Goal: Task Accomplishment & Management: Manage account settings

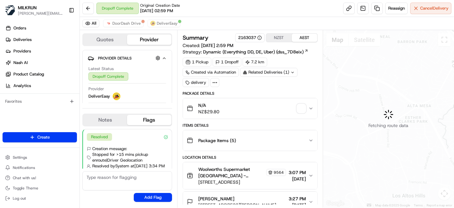
scroll to position [19, 0]
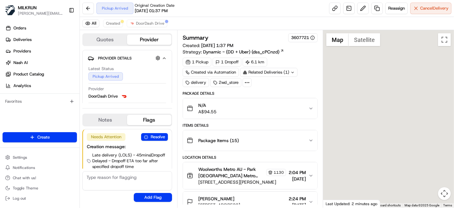
scroll to position [14, 0]
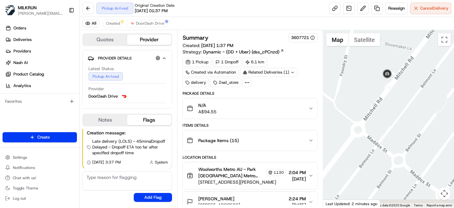
drag, startPoint x: 385, startPoint y: 191, endPoint x: 400, endPoint y: 56, distance: 136.4
click at [400, 56] on div at bounding box center [388, 118] width 131 height 177
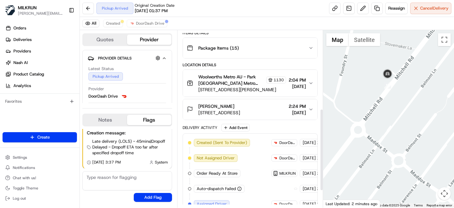
scroll to position [205, 0]
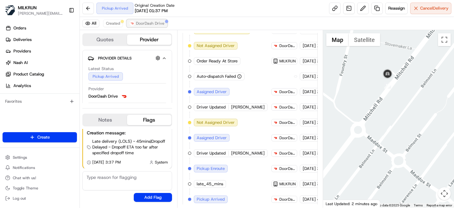
click at [162, 23] on span "DoorDash Drive" at bounding box center [150, 23] width 28 height 5
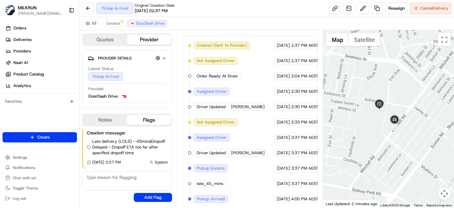
drag, startPoint x: 365, startPoint y: 104, endPoint x: 364, endPoint y: 113, distance: 8.4
click at [364, 113] on div at bounding box center [388, 118] width 131 height 177
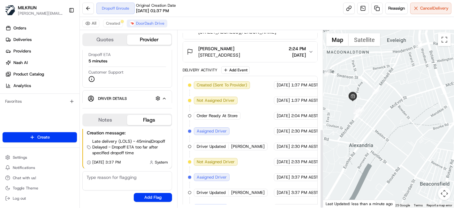
scroll to position [220, 0]
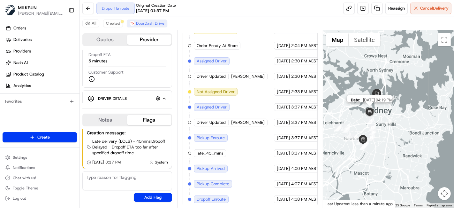
drag, startPoint x: 362, startPoint y: 69, endPoint x: 368, endPoint y: 107, distance: 39.1
click at [368, 107] on div "Date : 08/18/2025 04:19 PM" at bounding box center [388, 118] width 131 height 177
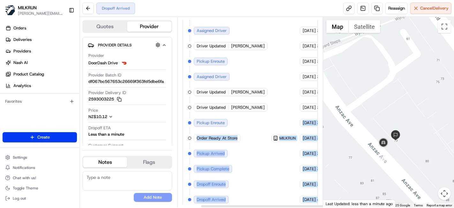
scroll to position [222, 26]
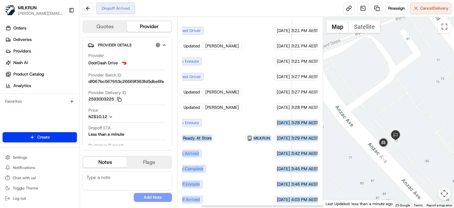
drag, startPoint x: 309, startPoint y: 121, endPoint x: 319, endPoint y: 121, distance: 9.9
click at [319, 121] on div "Summary 1089730 NZST AEST Created: 18/08/2025 3:20 PM Strategy: Dynamic (Everyt…" at bounding box center [250, 112] width 146 height 190
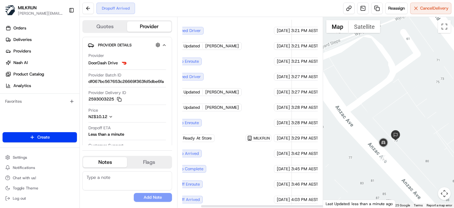
click at [288, 93] on div "Created (Sent To Provider) DoorDash Drive 18/08/2025 3:20 PM AEST Not Assigned …" at bounding box center [224, 100] width 135 height 218
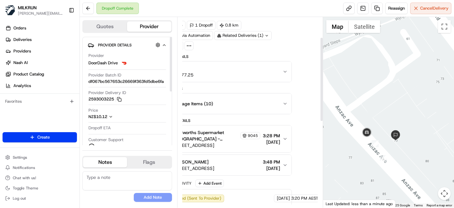
scroll to position [9, 26]
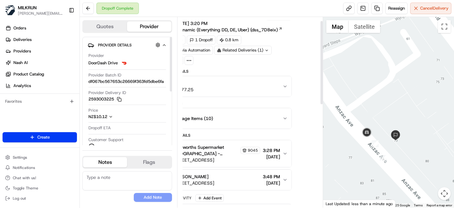
drag, startPoint x: 273, startPoint y: 139, endPoint x: 226, endPoint y: 168, distance: 55.4
click at [147, 130] on div "Quotes Provider Provider Details Hidden ( 2 ) Provider DoorDash Drive Provider …" at bounding box center [202, 112] width 244 height 190
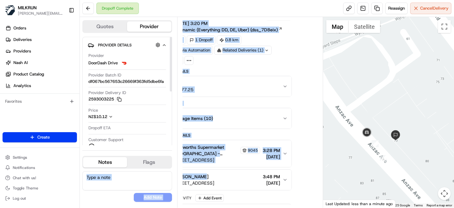
drag, startPoint x: 197, startPoint y: 176, endPoint x: 182, endPoint y: 203, distance: 31.2
click at [97, 173] on div "Quotes Provider Provider Details Hidden ( 2 ) Provider DoorDash Drive Provider …" at bounding box center [202, 112] width 244 height 190
drag, startPoint x: 243, startPoint y: 186, endPoint x: 247, endPoint y: 188, distance: 4.3
click at [243, 185] on button "Carina Luih 70 Anzac Avenue, Auckland Central, Auckland 1010, NZ 3:48 PM 18/08/…" at bounding box center [224, 179] width 135 height 20
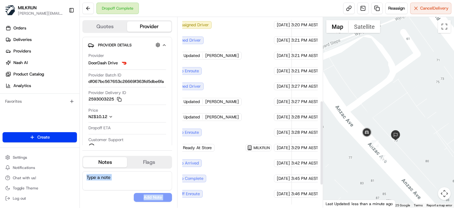
scroll to position [237, 26]
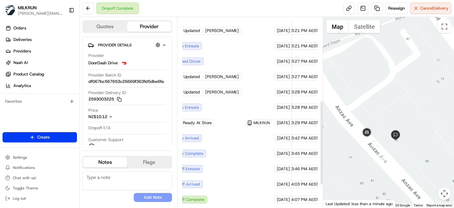
click at [273, 174] on div "Created (Sent To Provider) DoorDash Drive 18/08/2025 3:20 PM AEST Not Assigned …" at bounding box center [224, 92] width 124 height 222
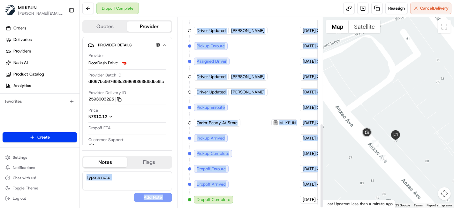
drag, startPoint x: 289, startPoint y: 187, endPoint x: 158, endPoint y: 180, distance: 130.9
click at [158, 180] on div "Quotes Provider Provider Details Hidden ( 2 ) Provider DoorDash Drive Provider …" at bounding box center [202, 112] width 244 height 190
click at [249, 165] on div "Created (Sent To Provider) DoorDash Drive 18/08/2025 3:20 PM AEST Not Assigned …" at bounding box center [250, 92] width 124 height 222
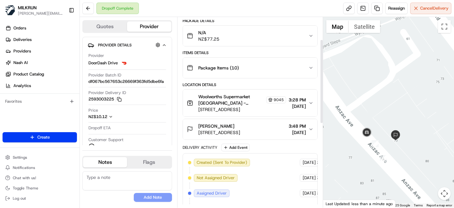
scroll to position [24, 0]
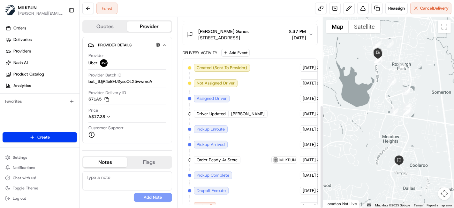
scroll to position [161, 0]
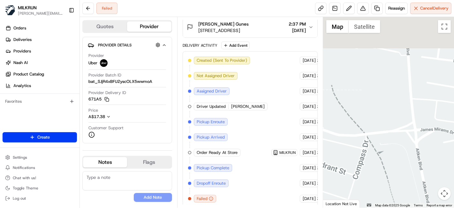
drag, startPoint x: 364, startPoint y: 72, endPoint x: 497, endPoint y: 145, distance: 151.9
click at [454, 145] on html "MILKRUN toman@woolworths.com.au Toggle Sidebar Orders Deliveries Providers Nash…" at bounding box center [227, 104] width 454 height 208
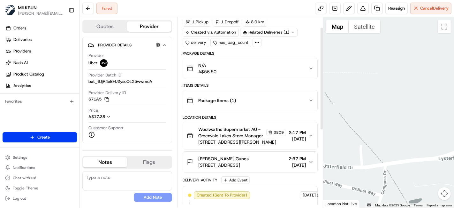
scroll to position [19, 0]
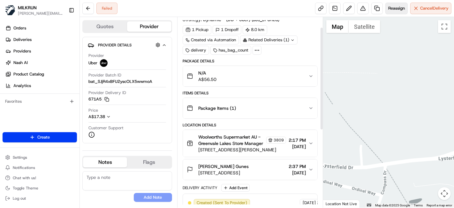
click at [396, 6] on span "Reassign" at bounding box center [397, 8] width 17 height 6
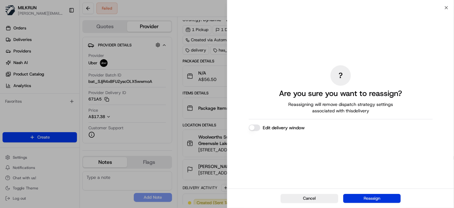
click at [356, 194] on button "Reassign" at bounding box center [373, 198] width 58 height 9
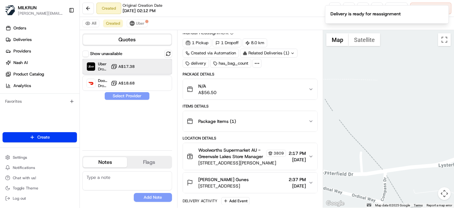
click at [105, 68] on span "Dropoff ETA 34 minutes" at bounding box center [103, 68] width 10 height 5
click at [120, 93] on button "Assign Provider" at bounding box center [126, 96] width 45 height 8
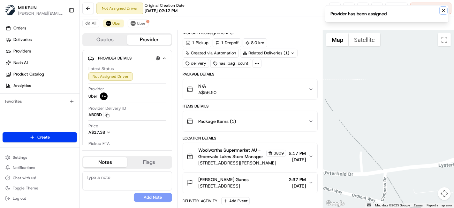
click at [445, 9] on icon "Notifications (F8)" at bounding box center [443, 10] width 5 height 5
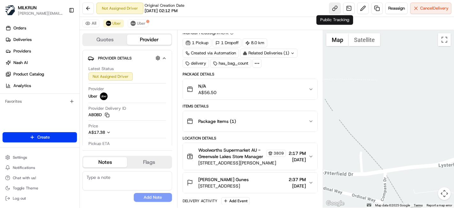
click at [334, 9] on link at bounding box center [335, 9] width 12 height 12
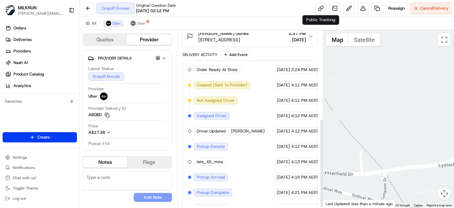
scroll to position [174, 0]
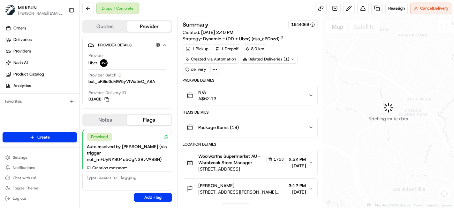
scroll to position [111, 0]
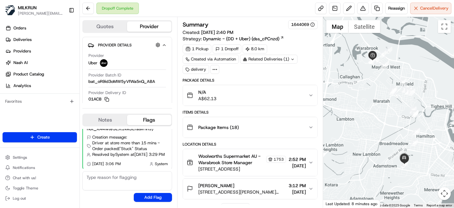
click at [363, 81] on div at bounding box center [388, 112] width 131 height 190
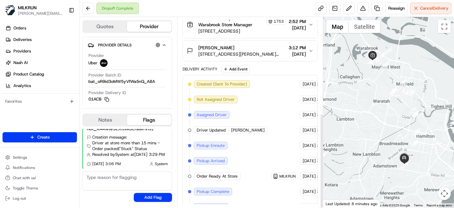
scroll to position [192, 0]
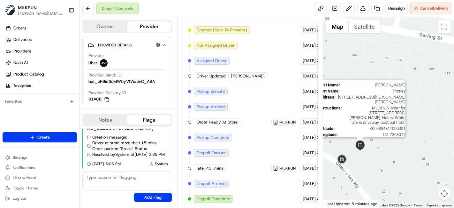
drag, startPoint x: 347, startPoint y: 157, endPoint x: 375, endPoint y: 110, distance: 55.5
click at [366, 140] on img at bounding box center [360, 145] width 10 height 10
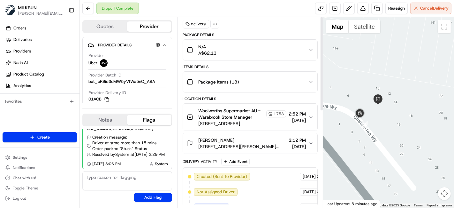
scroll to position [0, 0]
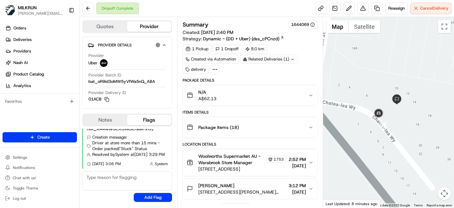
drag, startPoint x: 399, startPoint y: 90, endPoint x: 407, endPoint y: 90, distance: 7.7
click at [407, 90] on div "To navigate, press the arrow keys." at bounding box center [388, 112] width 131 height 190
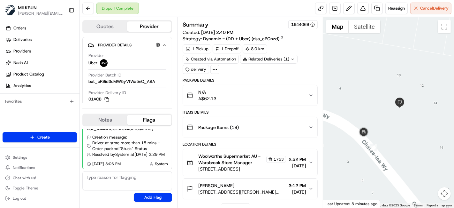
click at [394, 136] on div at bounding box center [388, 112] width 131 height 190
click at [92, 5] on button at bounding box center [88, 9] width 12 height 12
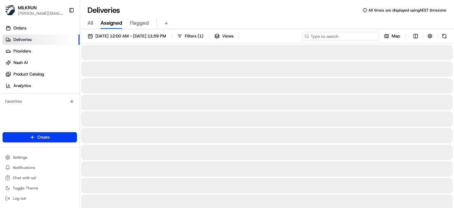
click at [363, 37] on input at bounding box center [340, 36] width 77 height 9
paste input "Gabrielle BRUNSDON"
type input "Gabrielle BRUNSDON"
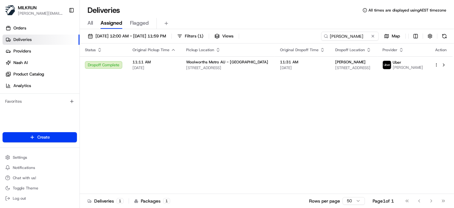
click at [274, 105] on div "Status Original Pickup Time Pickup Location Original Dropoff Time Dropoff Locat…" at bounding box center [266, 118] width 373 height 150
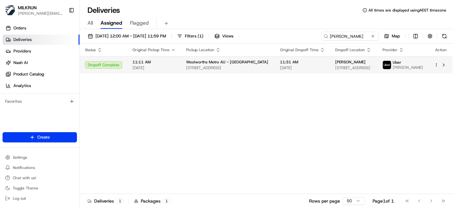
click at [437, 66] on html "MILKRUN toman@woolworths.com.au Toggle Sidebar Orders Deliveries Providers Nash…" at bounding box center [227, 104] width 454 height 208
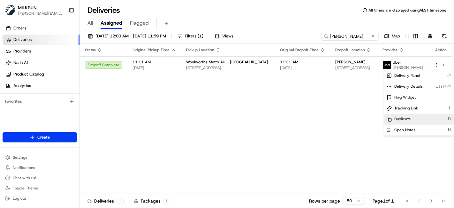
click at [427, 117] on div "Duplicate D" at bounding box center [419, 119] width 70 height 11
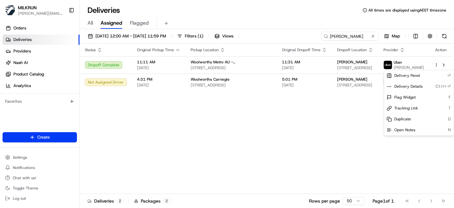
click at [187, 146] on html "MILKRUN toman@woolworths.com.au Toggle Sidebar Orders Deliveries Providers Nash…" at bounding box center [227, 104] width 454 height 208
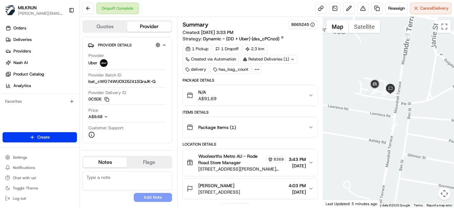
drag, startPoint x: 385, startPoint y: 76, endPoint x: 392, endPoint y: 127, distance: 51.6
click at [401, 184] on div at bounding box center [388, 112] width 131 height 190
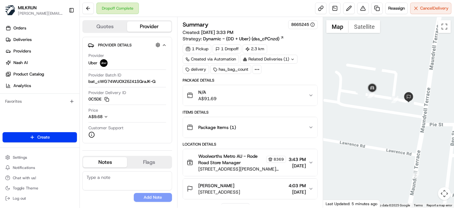
drag, startPoint x: 385, startPoint y: 71, endPoint x: 410, endPoint y: 112, distance: 48.7
click at [410, 112] on div at bounding box center [388, 112] width 131 height 190
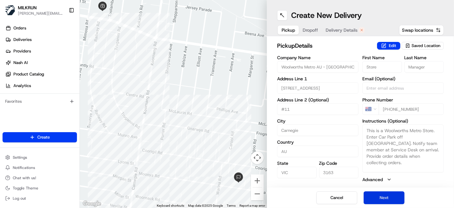
click at [372, 197] on button "Next" at bounding box center [384, 197] width 41 height 13
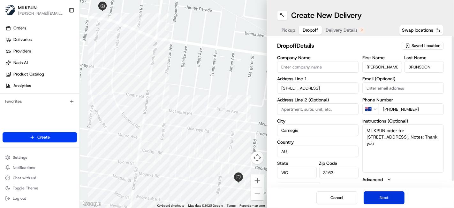
click at [380, 197] on button "Next" at bounding box center [384, 197] width 41 height 13
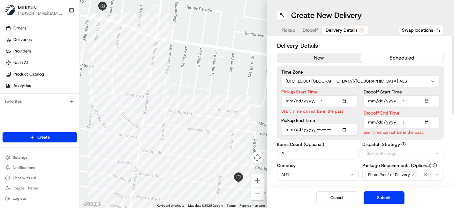
click at [318, 52] on div "Delivery Details now scheduled Time Zone (UTC+10.00) Australia/Sydney AEST Pick…" at bounding box center [360, 178] width 167 height 275
click at [320, 58] on button "now" at bounding box center [319, 58] width 83 height 10
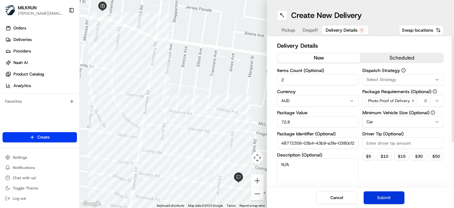
click at [378, 198] on button "Submit" at bounding box center [384, 197] width 41 height 13
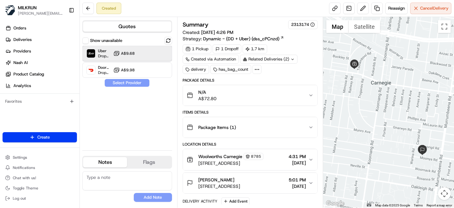
click at [161, 53] on div "Uber Dropoff ETA 26 minutes A$9.68" at bounding box center [127, 53] width 90 height 15
click at [146, 82] on button "Assign Provider" at bounding box center [126, 83] width 45 height 8
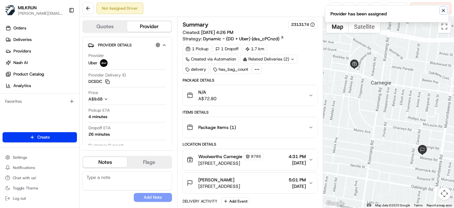
click at [444, 8] on icon "Notifications (F8)" at bounding box center [443, 10] width 5 height 5
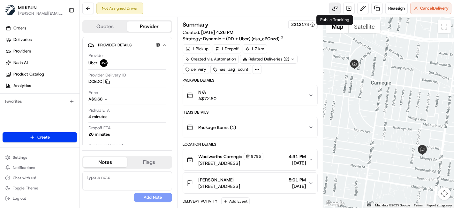
click at [331, 11] on link at bounding box center [335, 9] width 12 height 12
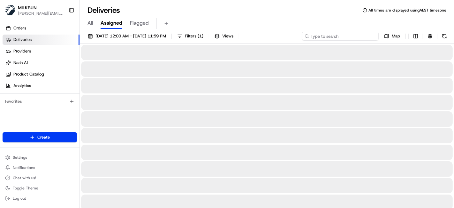
click at [345, 37] on input at bounding box center [340, 36] width 77 height 9
paste input "[PERSON_NAME]"
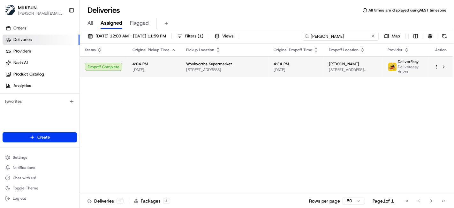
type input "[PERSON_NAME]"
click at [246, 74] on td "Woolworths Supermarket [GEOGRAPHIC_DATA] - [GEOGRAPHIC_DATA] [STREET_ADDRESS]" at bounding box center [225, 66] width 88 height 21
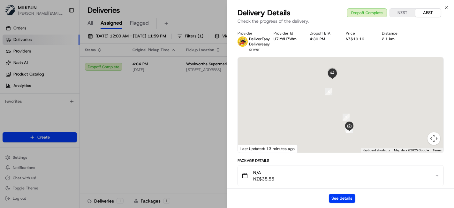
click at [341, 192] on div "See details" at bounding box center [341, 197] width 227 height 19
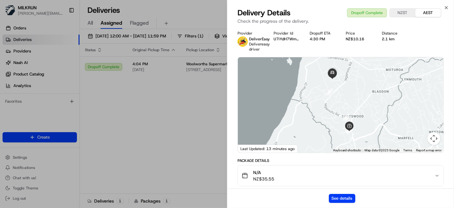
click at [341, 194] on button "See details" at bounding box center [342, 198] width 27 height 9
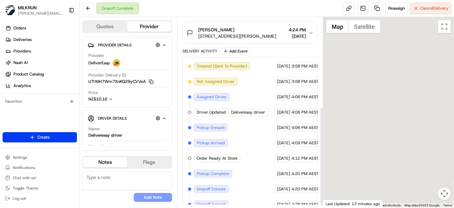
scroll to position [176, 0]
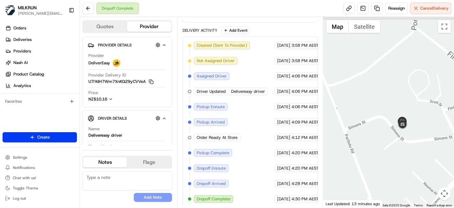
drag, startPoint x: 382, startPoint y: 61, endPoint x: 449, endPoint y: 188, distance: 143.2
click at [449, 188] on div "1 2 3 4 5 Map Satellite Map Data Map data ©2025 Google Map data ©2025 Google 50…" at bounding box center [388, 112] width 131 height 190
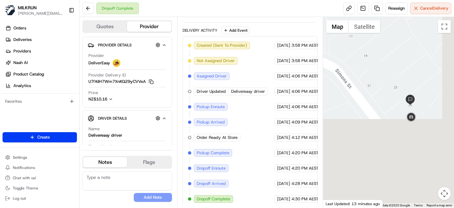
drag, startPoint x: 413, startPoint y: 125, endPoint x: 378, endPoint y: 39, distance: 92.8
click at [378, 17] on div at bounding box center [388, 112] width 131 height 190
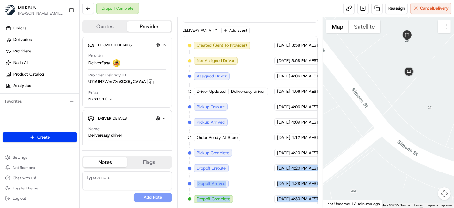
scroll to position [176, 15]
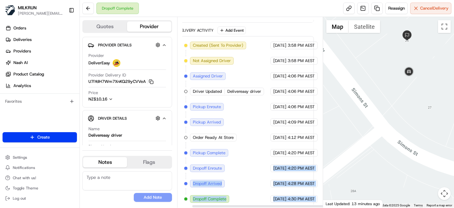
drag, startPoint x: 266, startPoint y: 168, endPoint x: 335, endPoint y: 168, distance: 69.0
click at [335, 168] on div "Quotes Provider Provider Details Hidden ( 4 ) Provider DeliverEasy Provider Del…" at bounding box center [267, 112] width 375 height 190
click at [291, 168] on div "[DATE] 4:20 PM AEST" at bounding box center [294, 168] width 47 height 8
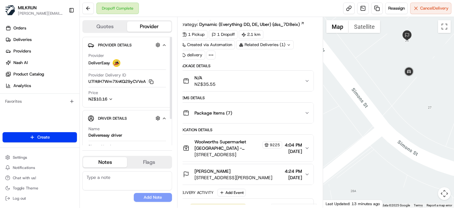
scroll to position [0, 15]
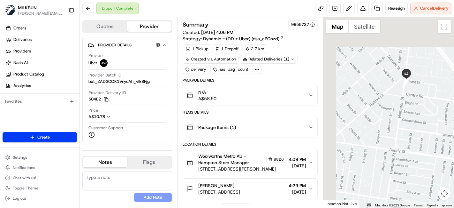
drag, startPoint x: 412, startPoint y: 73, endPoint x: 446, endPoint y: 115, distance: 54.4
click at [446, 115] on div at bounding box center [388, 112] width 131 height 190
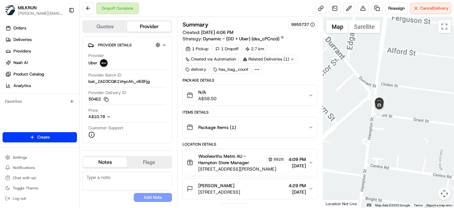
drag, startPoint x: 378, startPoint y: 75, endPoint x: 395, endPoint y: 131, distance: 58.1
click at [395, 131] on div at bounding box center [388, 112] width 131 height 190
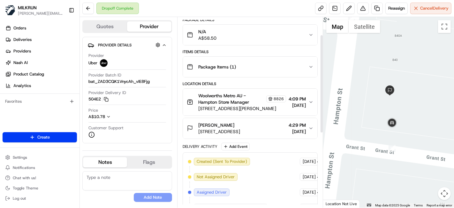
scroll to position [35, 0]
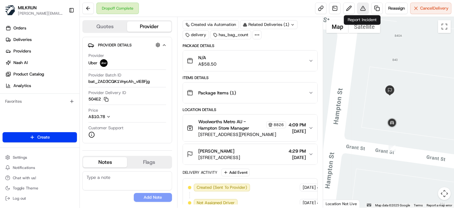
click at [364, 5] on button at bounding box center [364, 9] width 12 height 12
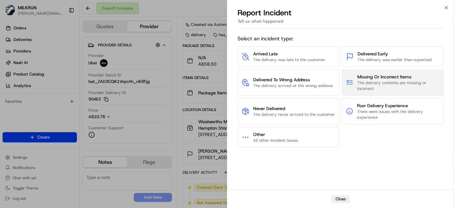
click at [404, 76] on span "Missing Or Incorrect Items" at bounding box center [399, 77] width 82 height 6
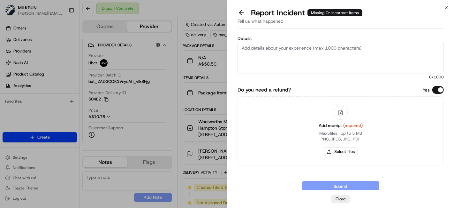
click at [306, 57] on textarea "Details" at bounding box center [341, 57] width 206 height 31
type textarea "Customer received restaurant order of soup instead of MILKRUN groceries order."
click at [340, 154] on button "Select files" at bounding box center [341, 151] width 34 height 9
type input "C:\fakepath\alex b wrong order.png"
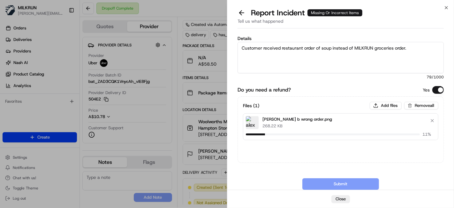
click at [344, 57] on textarea "Customer received restaurant order of soup instead of MILKRUN groceries order." at bounding box center [341, 57] width 206 height 31
click at [374, 105] on button "Add files" at bounding box center [386, 106] width 32 height 8
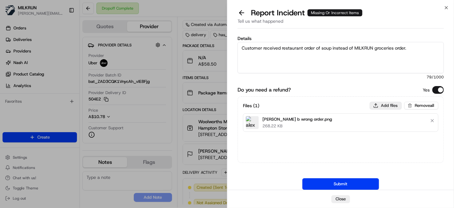
type input "C:\fakepath\alex b invoicce.png"
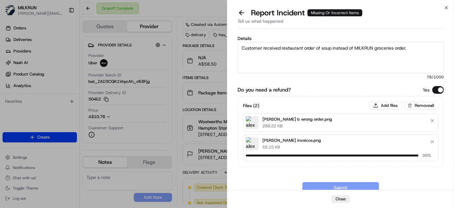
click at [314, 53] on textarea "Customer received restaurant order of soup instead of MILKRUN groceries order." at bounding box center [341, 57] width 206 height 31
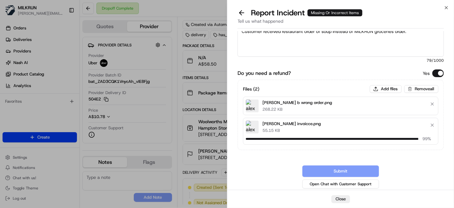
scroll to position [13, 0]
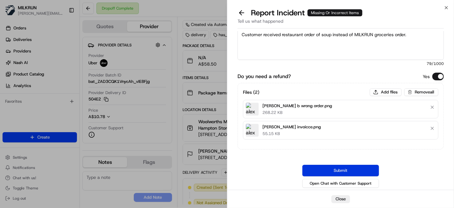
click at [341, 169] on button "Submit" at bounding box center [341, 171] width 77 height 12
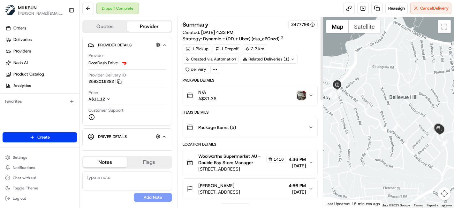
click at [306, 96] on img "button" at bounding box center [301, 95] width 9 height 9
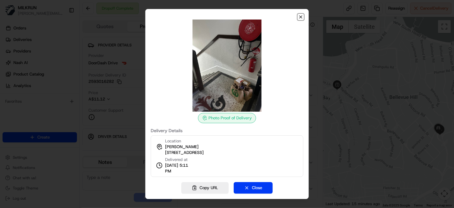
click at [301, 18] on icon "button" at bounding box center [300, 16] width 5 height 5
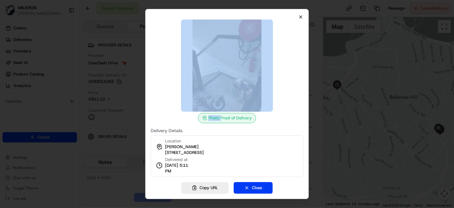
click at [301, 18] on div "Photo Proof of Delivery Delivery Details Location Shaquille Ruiz unit 8/127B Vi…" at bounding box center [227, 104] width 164 height 190
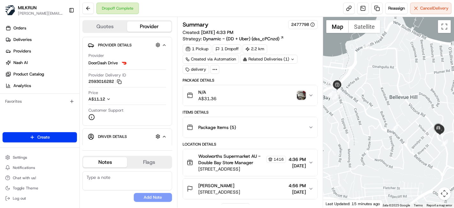
click at [299, 93] on img "button" at bounding box center [301, 95] width 9 height 9
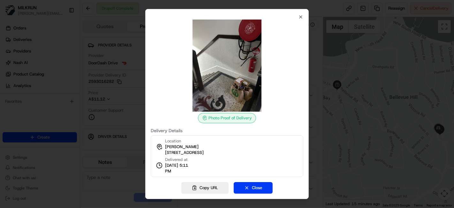
click at [298, 18] on div "Photo Proof of Delivery Delivery Details Location Shaquille Ruiz unit 8/127B Vi…" at bounding box center [227, 95] width 153 height 162
click at [302, 17] on icon "button" at bounding box center [300, 16] width 5 height 5
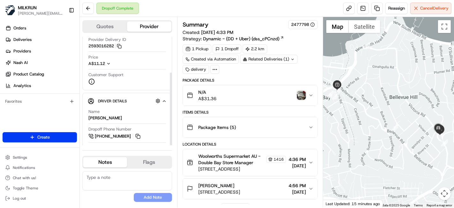
scroll to position [53, 0]
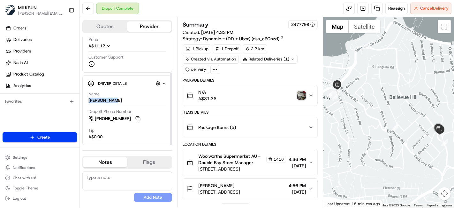
drag, startPoint x: 127, startPoint y: 101, endPoint x: 89, endPoint y: 101, distance: 37.7
click at [85, 98] on div "Driver Details Hidden ( 10 ) Name Muhammad N. Dropoff Phone Number +61 481 615 …" at bounding box center [127, 110] width 90 height 70
copy div "Muhammad N."
click at [87, 7] on button at bounding box center [88, 9] width 12 height 12
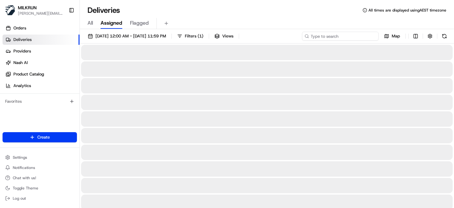
click at [369, 36] on input at bounding box center [340, 36] width 77 height 9
paste input "Muhammad N."
type input "Muhammad N."
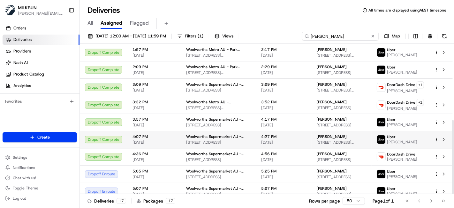
scroll to position [156, 0]
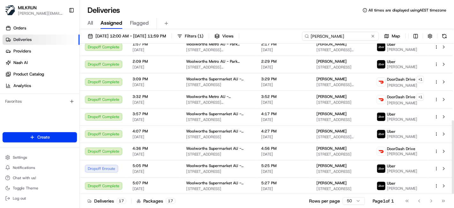
click at [345, 35] on input "Muhammad N." at bounding box center [340, 36] width 77 height 9
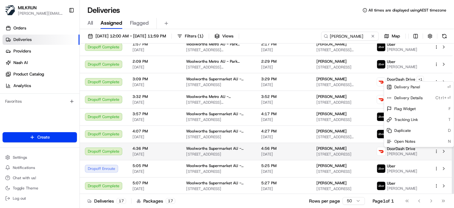
click at [436, 149] on html "MILKRUN toman@woolworths.com.au Toggle Sidebar Orders Deliveries Providers Nash…" at bounding box center [227, 104] width 454 height 208
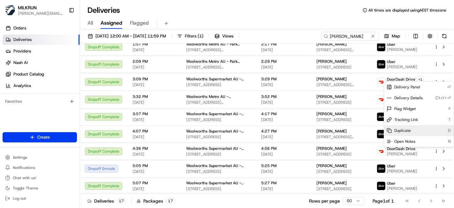
click at [407, 129] on span "Duplicate" at bounding box center [403, 130] width 17 height 5
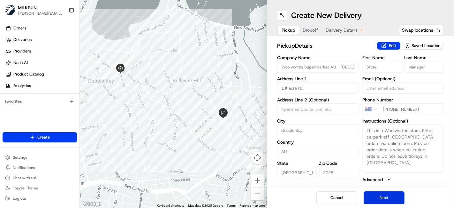
click at [382, 194] on button "Next" at bounding box center [384, 197] width 41 height 13
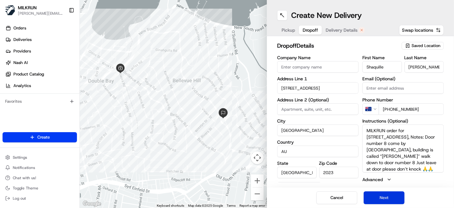
click at [382, 196] on button "Next" at bounding box center [384, 197] width 41 height 13
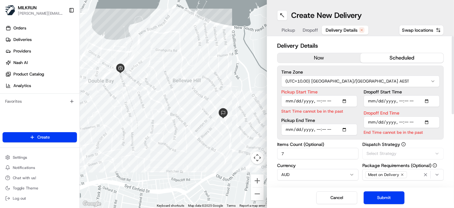
click at [313, 57] on button "now" at bounding box center [319, 58] width 83 height 10
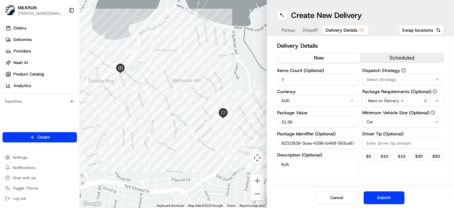
click at [384, 196] on button "Submit" at bounding box center [384, 197] width 41 height 13
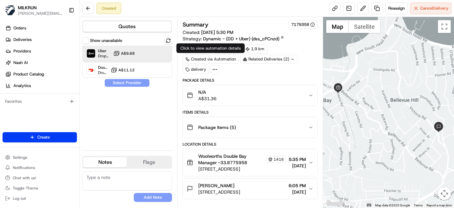
click at [110, 56] on span "Dropoff ETA 30 minutes" at bounding box center [104, 55] width 13 height 5
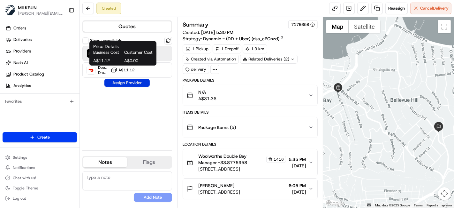
click at [121, 81] on button "Assign Provider" at bounding box center [126, 83] width 45 height 8
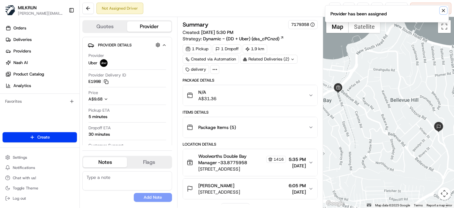
click at [447, 8] on button "Notifications (F8)" at bounding box center [444, 11] width 8 height 8
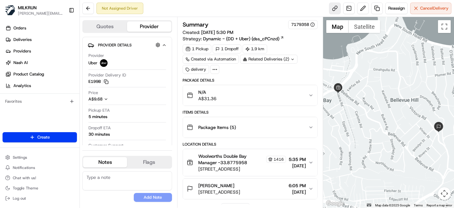
click at [332, 5] on link at bounding box center [335, 9] width 12 height 12
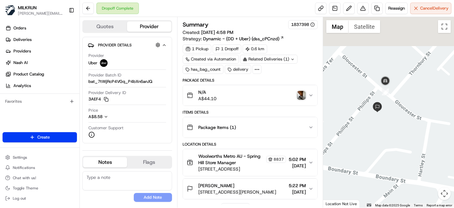
drag, startPoint x: 364, startPoint y: 55, endPoint x: 392, endPoint y: 117, distance: 67.8
click at [392, 117] on div at bounding box center [388, 112] width 131 height 190
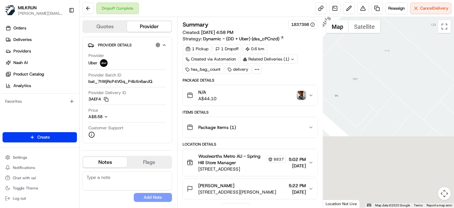
drag, startPoint x: 385, startPoint y: 102, endPoint x: 372, endPoint y: 34, distance: 69.9
click at [360, 17] on div at bounding box center [388, 112] width 131 height 190
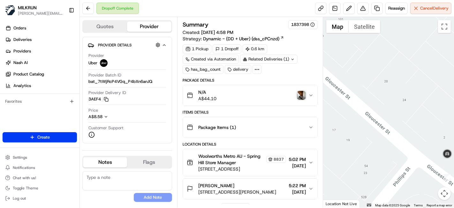
click at [426, 133] on div at bounding box center [388, 112] width 131 height 190
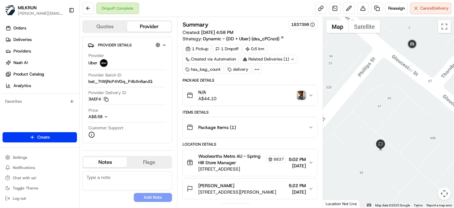
drag, startPoint x: 434, startPoint y: 133, endPoint x: 480, endPoint y: 77, distance: 72.4
click at [454, 77] on html "MILKRUN toman@woolworths.com.au Toggle Sidebar Orders Deliveries Providers Nash…" at bounding box center [227, 104] width 454 height 208
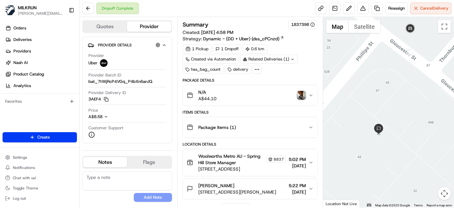
click at [303, 91] on img "button" at bounding box center [301, 95] width 9 height 9
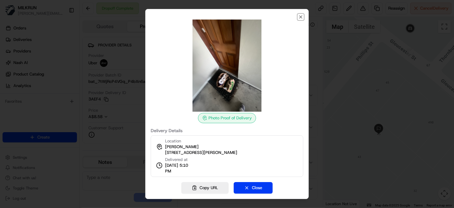
click at [299, 16] on icon "button" at bounding box center [300, 16] width 5 height 5
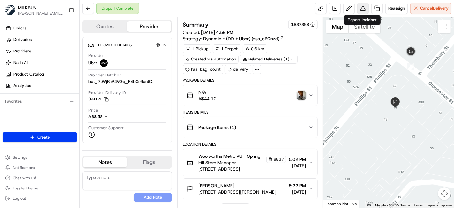
click at [360, 7] on button at bounding box center [364, 9] width 12 height 12
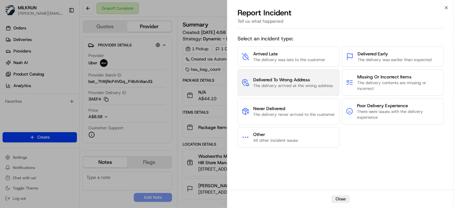
click at [314, 76] on span "Delivered To Wrong Address" at bounding box center [293, 79] width 80 height 6
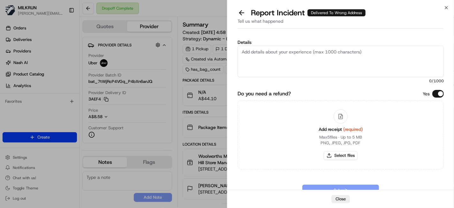
drag, startPoint x: 314, startPoint y: 64, endPoint x: 323, endPoint y: 56, distance: 12.0
click at [315, 62] on textarea "Details" at bounding box center [341, 61] width 206 height 31
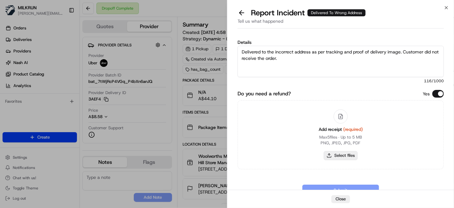
type textarea "Delivered to the incorrect address as per tracking and proof of delivery image.…"
click at [337, 152] on button "Select files" at bounding box center [341, 155] width 34 height 9
type input "C:\fakepath\J dudley invoice.png"
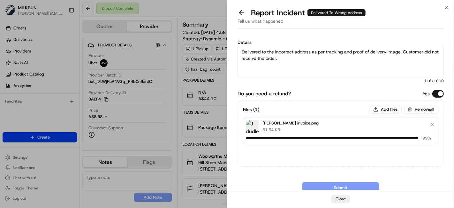
click at [362, 61] on textarea "Delivered to the incorrect address as per tracking and proof of delivery image.…" at bounding box center [341, 61] width 206 height 31
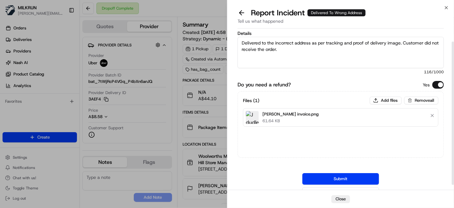
scroll to position [17, 0]
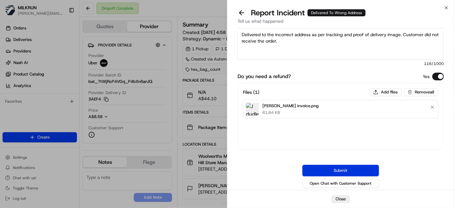
click at [365, 169] on button "Submit" at bounding box center [341, 171] width 77 height 12
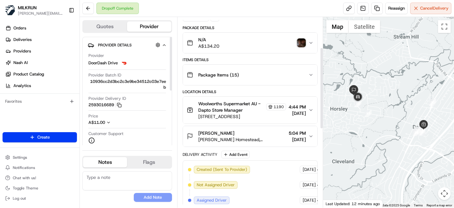
scroll to position [71, 0]
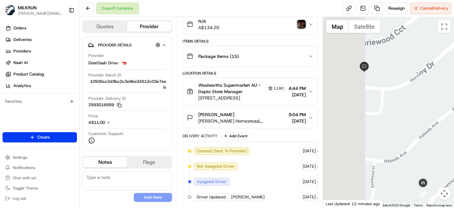
drag, startPoint x: 404, startPoint y: 171, endPoint x: 425, endPoint y: 200, distance: 35.9
click at [425, 200] on div at bounding box center [388, 112] width 131 height 190
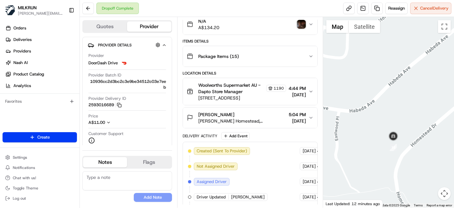
drag, startPoint x: 417, startPoint y: 121, endPoint x: 376, endPoint y: 54, distance: 78.8
click at [376, 54] on div "To navigate, press the arrow keys." at bounding box center [388, 112] width 131 height 190
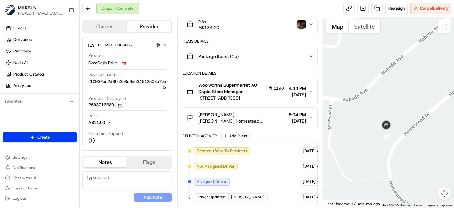
click at [272, 114] on div "Kasey peterson Horsley Homestead, Horsley, NSW 2530, AU" at bounding box center [242, 117] width 88 height 13
click at [289, 112] on span "5:04 PM" at bounding box center [297, 114] width 17 height 6
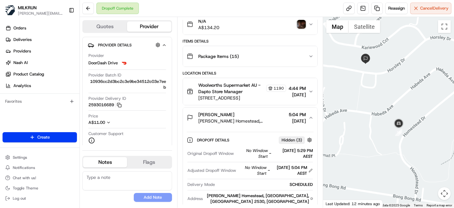
drag, startPoint x: 445, startPoint y: 94, endPoint x: 428, endPoint y: 95, distance: 17.0
click at [428, 95] on div at bounding box center [388, 112] width 131 height 190
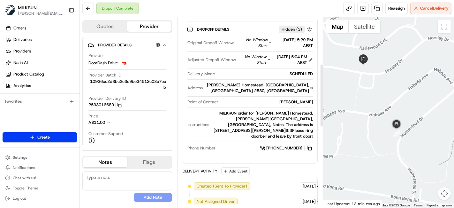
scroll to position [131, 0]
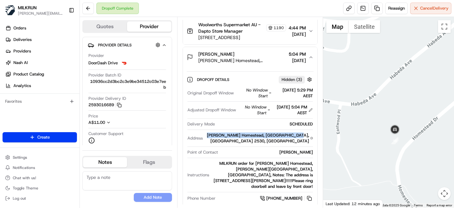
drag, startPoint x: 218, startPoint y: 132, endPoint x: 308, endPoint y: 129, distance: 90.8
click at [308, 129] on div "Original Dropoff Window No Window Start - 18/08/2025 5:29 PM AEST Adjusted Drop…" at bounding box center [250, 145] width 127 height 120
copy div "Horsley Homestead, Horsley, NSW 2530, AU"
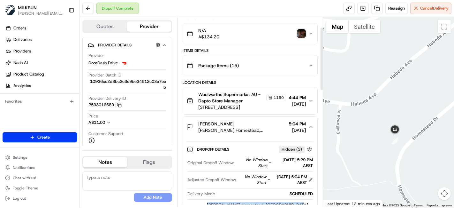
scroll to position [25, 0]
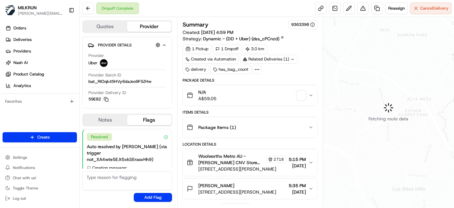
scroll to position [32, 0]
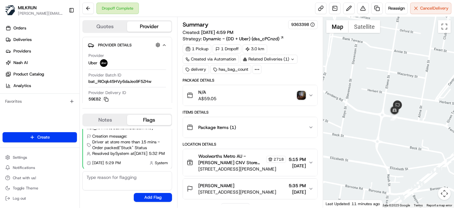
drag, startPoint x: 361, startPoint y: 107, endPoint x: 454, endPoint y: 124, distance: 94.6
click at [454, 124] on div at bounding box center [388, 112] width 131 height 190
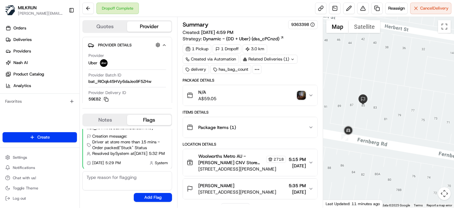
click at [299, 93] on img "button" at bounding box center [301, 95] width 9 height 9
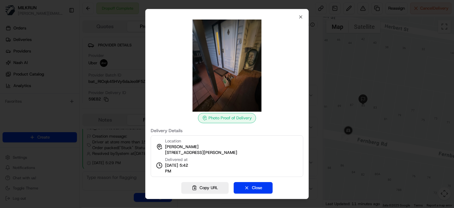
click at [248, 60] on img at bounding box center [227, 65] width 92 height 92
click at [300, 15] on icon "button" at bounding box center [300, 16] width 5 height 5
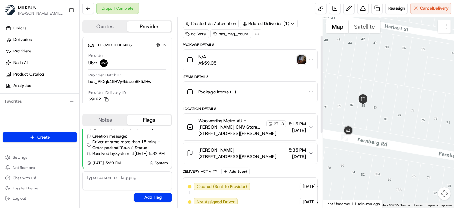
click at [217, 147] on span "Harriet McKinney" at bounding box center [216, 150] width 36 height 6
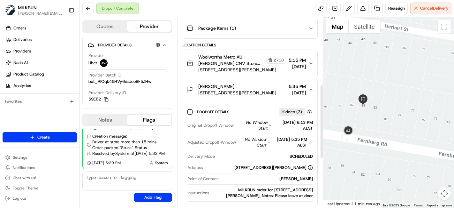
scroll to position [177, 0]
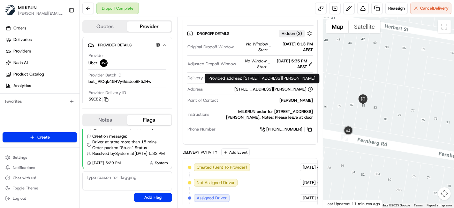
drag, startPoint x: 224, startPoint y: 88, endPoint x: 302, endPoint y: 86, distance: 78.3
click at [305, 87] on div "85 Fernberg Rd, Paddington, QLD 4064, AU" at bounding box center [259, 89] width 108 height 6
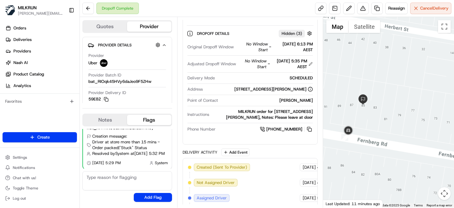
copy div "85 Fernberg Rd, Paddington, QLD 4064, A"
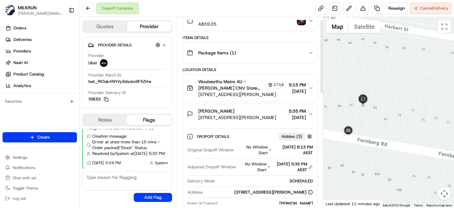
scroll to position [0, 0]
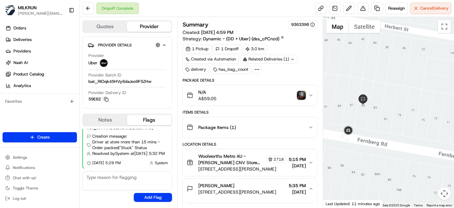
click at [304, 95] on img "button" at bounding box center [301, 95] width 9 height 9
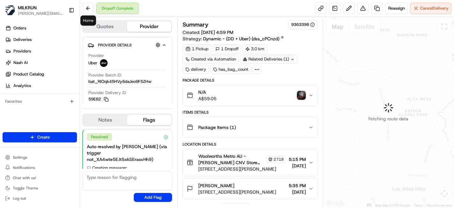
scroll to position [32, 0]
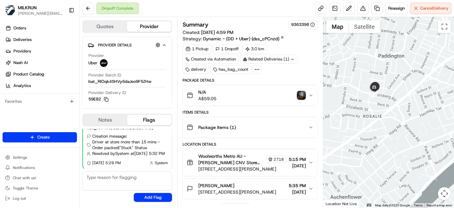
drag, startPoint x: 376, startPoint y: 96, endPoint x: 360, endPoint y: 67, distance: 32.5
click at [363, 65] on div at bounding box center [388, 112] width 131 height 190
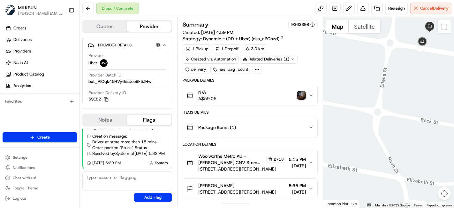
drag, startPoint x: 400, startPoint y: 70, endPoint x: 346, endPoint y: 110, distance: 66.9
click at [345, 111] on div at bounding box center [388, 112] width 131 height 190
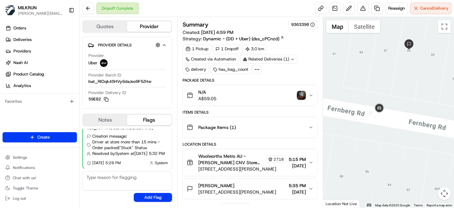
drag, startPoint x: 409, startPoint y: 58, endPoint x: 428, endPoint y: 96, distance: 42.5
click at [428, 96] on div at bounding box center [388, 112] width 131 height 190
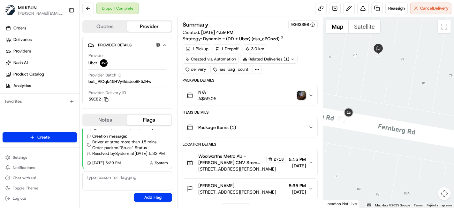
drag, startPoint x: 383, startPoint y: 82, endPoint x: 351, endPoint y: 86, distance: 32.9
click at [351, 86] on div at bounding box center [388, 112] width 131 height 190
click at [302, 96] on img "button" at bounding box center [301, 95] width 9 height 9
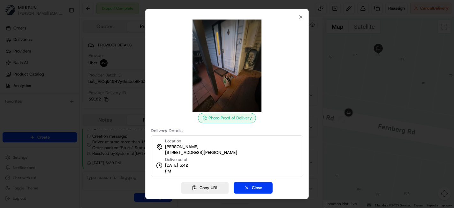
click at [298, 16] on div "Photo Proof of Delivery Delivery Details Location Harriet McKinney 85 Fernberg …" at bounding box center [227, 95] width 153 height 162
click at [302, 17] on icon "button" at bounding box center [300, 16] width 5 height 5
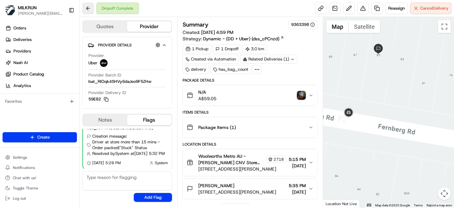
click at [86, 10] on button at bounding box center [88, 9] width 12 height 12
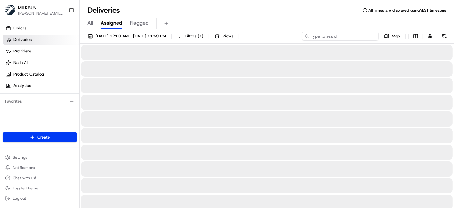
click at [360, 37] on input at bounding box center [340, 36] width 77 height 9
paste input "Vicki Lee"
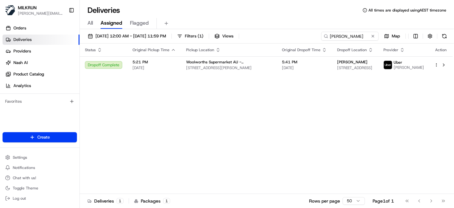
click at [405, 128] on div "Status Original Pickup Time Pickup Location Original Dropoff Time Dropoff Locat…" at bounding box center [266, 118] width 373 height 150
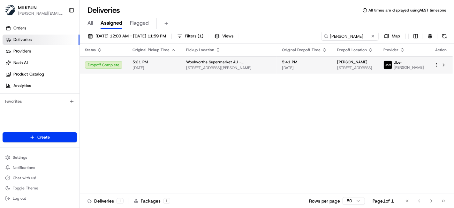
click at [436, 69] on div at bounding box center [441, 65] width 13 height 8
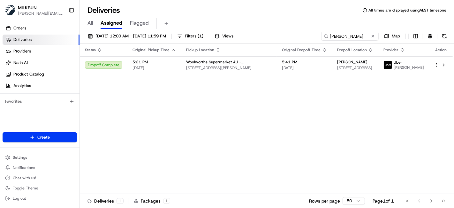
drag, startPoint x: 163, startPoint y: 128, endPoint x: 166, endPoint y: 125, distance: 4.1
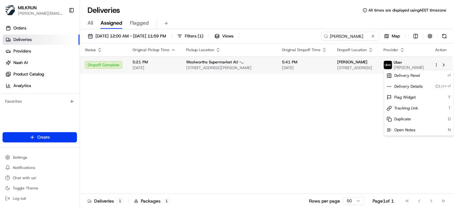
click at [439, 66] on html "MILKRUN toman@woolworths.com.au Toggle Sidebar Orders Deliveries Providers Nash…" at bounding box center [227, 104] width 454 height 208
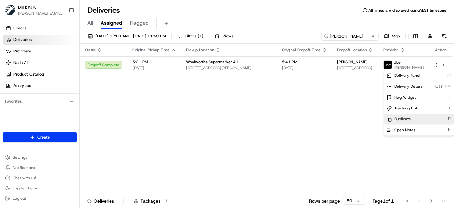
click at [418, 118] on div "Duplicate D" at bounding box center [419, 119] width 70 height 11
click at [374, 19] on html "MILKRUN toman@woolworths.com.au Toggle Sidebar Orders Deliveries Providers Nash…" at bounding box center [227, 104] width 454 height 208
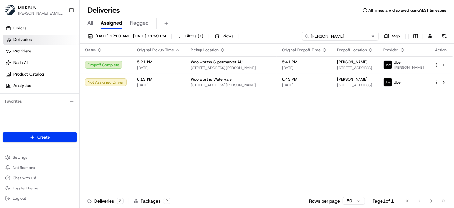
click at [356, 34] on input "Vicki Lee" at bounding box center [340, 36] width 77 height 9
click at [320, 32] on input "Vicki Lee" at bounding box center [340, 36] width 77 height 9
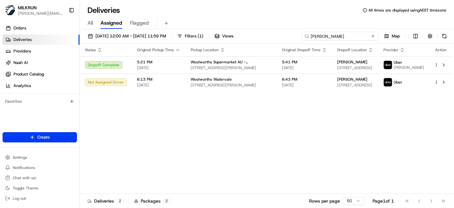
click at [320, 32] on input "Vicki Lee" at bounding box center [340, 36] width 77 height 9
paste input "[PERSON_NAME]"
type input "[PERSON_NAME]"
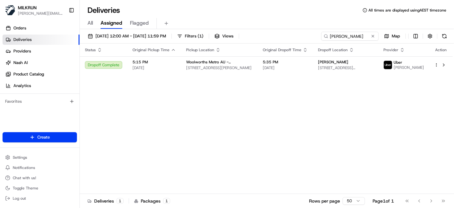
click at [194, 102] on div "Status Original Pickup Time Pickup Location Original Dropoff Time Dropoff Locat…" at bounding box center [266, 118] width 373 height 150
click at [148, 37] on span "18/08/2025 12:00 AM - 18/08/2025 11:59 PM" at bounding box center [131, 36] width 71 height 6
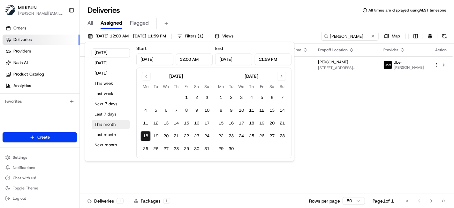
click at [103, 126] on button "This month" at bounding box center [111, 124] width 38 height 9
type input "Aug 1, 2025"
type input "Aug 31, 2025"
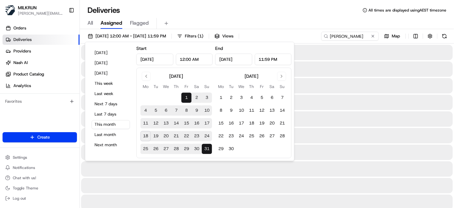
drag, startPoint x: 284, startPoint y: 14, endPoint x: 274, endPoint y: 14, distance: 9.9
click at [283, 14] on div "Deliveries All times are displayed using AEST timezone" at bounding box center [267, 10] width 375 height 10
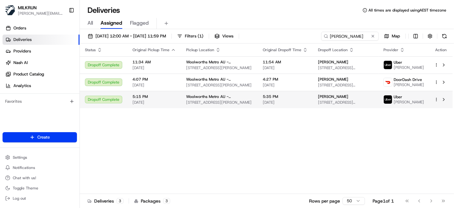
click at [382, 97] on td "Uber KRRISH T." at bounding box center [404, 99] width 51 height 17
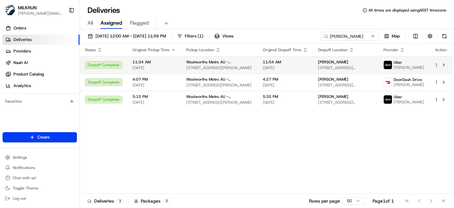
click at [353, 66] on span "85 Fernberg Rd, Paddington, QLD 4064, AU" at bounding box center [345, 67] width 55 height 5
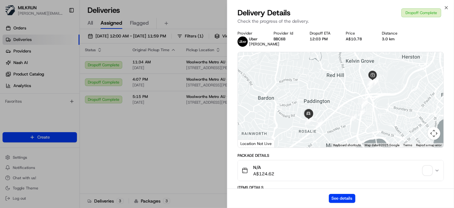
click at [430, 174] on span "button" at bounding box center [427, 170] width 9 height 9
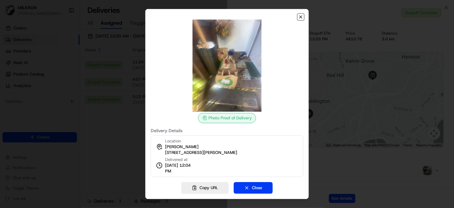
click at [301, 15] on icon "button" at bounding box center [300, 16] width 5 height 5
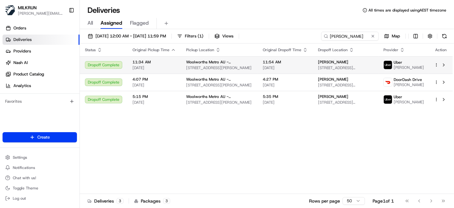
click at [244, 73] on td "Woolworths Metro AU - Kelvin Grove CNV 57 Musk Ave, Kelvin Grove, QLD 4059, AU" at bounding box center [219, 64] width 77 height 17
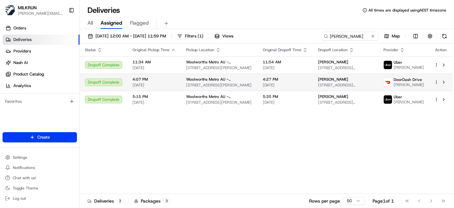
click at [211, 84] on span "57 Musk Ave, Kelvin Grove, QLD 4059, AU" at bounding box center [219, 84] width 66 height 5
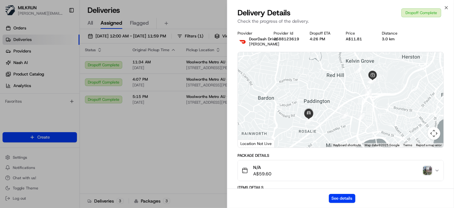
click at [430, 169] on img "button" at bounding box center [427, 170] width 9 height 9
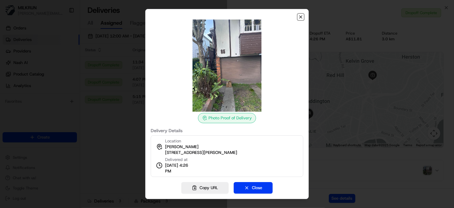
click at [300, 16] on icon "button" at bounding box center [300, 16] width 5 height 5
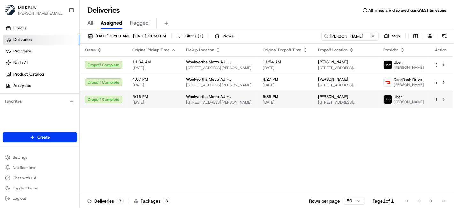
click at [359, 103] on span "85 Fernberg Rd, Paddington, QLD 4064, AU" at bounding box center [345, 102] width 55 height 5
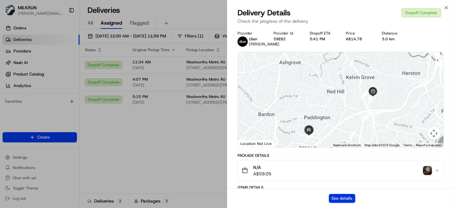
click at [344, 197] on button "See details" at bounding box center [342, 198] width 27 height 9
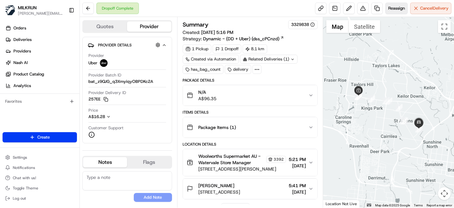
click at [399, 6] on span "Reassign" at bounding box center [397, 8] width 17 height 6
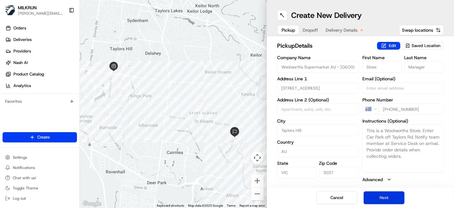
click at [392, 203] on button "Next" at bounding box center [384, 197] width 41 height 13
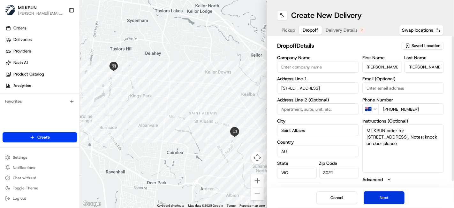
click at [390, 200] on button "Next" at bounding box center [384, 197] width 41 height 13
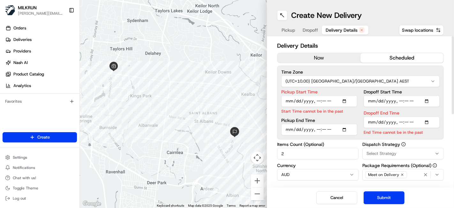
click at [331, 55] on button "now" at bounding box center [319, 58] width 83 height 10
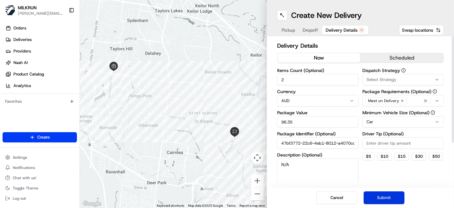
click at [379, 201] on button "Submit" at bounding box center [384, 197] width 41 height 13
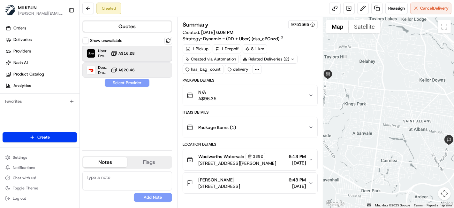
drag, startPoint x: 140, startPoint y: 51, endPoint x: 136, endPoint y: 72, distance: 21.8
click at [141, 51] on div "Uber Dropoff ETA 38 minutes A$16.28" at bounding box center [127, 53] width 90 height 15
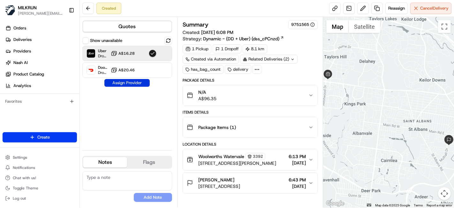
click at [127, 85] on button "Assign Provider" at bounding box center [126, 83] width 45 height 8
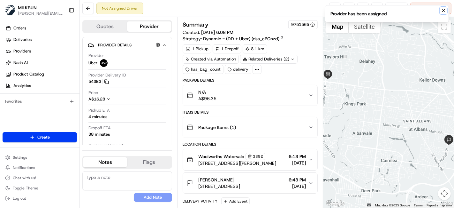
click at [447, 7] on button "Notifications (F8)" at bounding box center [444, 11] width 8 height 8
click at [445, 11] on icon "Notifications (F8)" at bounding box center [444, 10] width 3 height 3
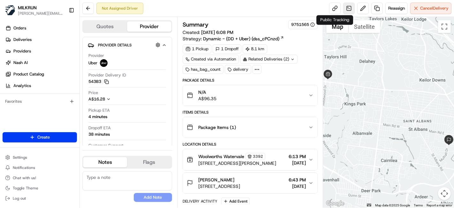
click at [344, 8] on link at bounding box center [350, 9] width 12 height 12
click at [335, 11] on link at bounding box center [335, 9] width 12 height 12
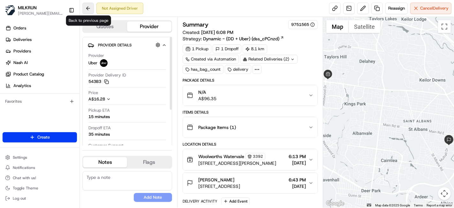
click at [86, 10] on button at bounding box center [88, 9] width 12 height 12
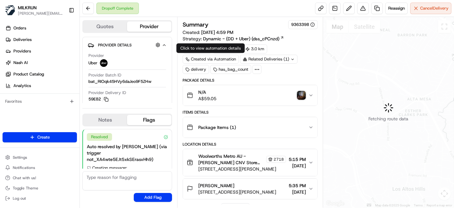
scroll to position [32, 0]
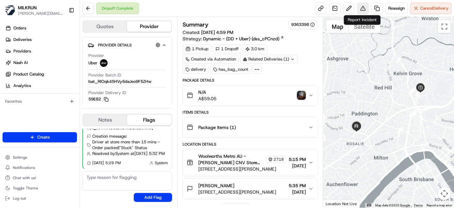
click at [368, 8] on button at bounding box center [364, 9] width 12 height 12
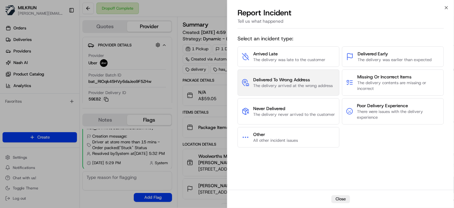
click at [294, 70] on button "Delivered To Wrong Address The delivery arrived at the wrong address" at bounding box center [289, 82] width 102 height 26
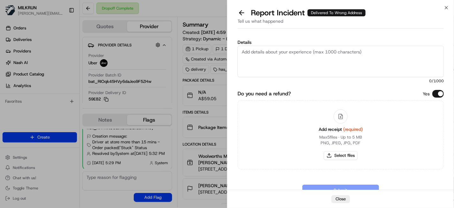
click at [293, 67] on textarea "Details" at bounding box center [341, 61] width 206 height 31
type textarea "Delivered to the wrong address. Customer did not receive the order."
click at [339, 153] on button "Select files" at bounding box center [341, 155] width 34 height 9
type input "C:\fakepath\[PERSON_NAME] m invoice.png"
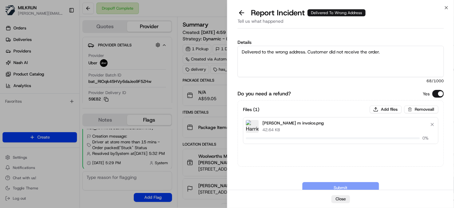
click at [349, 64] on textarea "Delivered to the wrong address. Customer did not receive the order." at bounding box center [341, 61] width 206 height 31
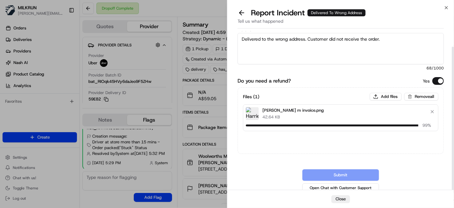
scroll to position [17, 0]
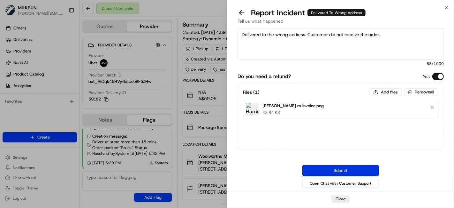
click at [357, 167] on button "Submit" at bounding box center [341, 171] width 77 height 12
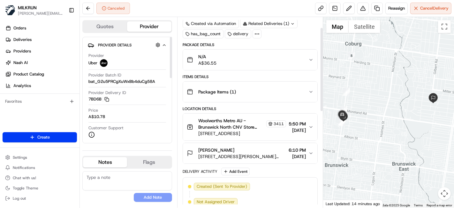
scroll to position [24, 0]
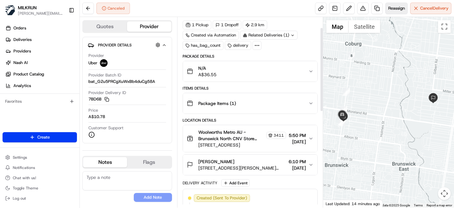
click at [392, 3] on button "Reassign" at bounding box center [397, 9] width 22 height 12
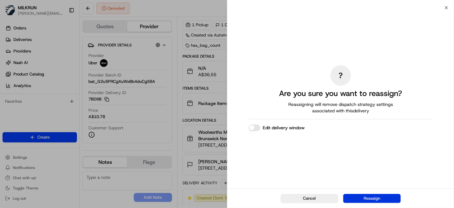
click at [372, 194] on button "Reassign" at bounding box center [373, 198] width 58 height 9
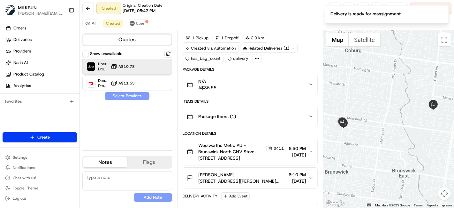
click at [158, 65] on div "Uber Dropoff ETA 29 minutes A$10.78" at bounding box center [127, 66] width 90 height 15
click at [135, 94] on button "Assign Provider" at bounding box center [126, 96] width 45 height 8
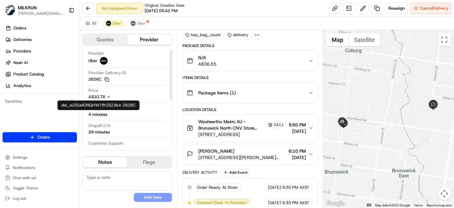
scroll to position [68, 0]
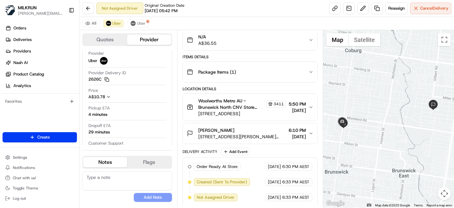
click at [141, 19] on div "All Uber Uber" at bounding box center [267, 23] width 375 height 13
click at [141, 21] on span "Uber" at bounding box center [141, 23] width 9 height 5
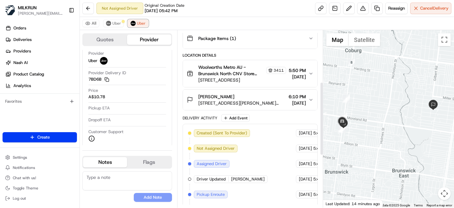
scroll to position [139, 0]
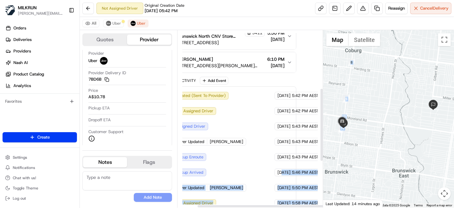
drag, startPoint x: 298, startPoint y: 168, endPoint x: 251, endPoint y: 161, distance: 47.2
click at [334, 165] on div "Quotes Provider Provider Details Hidden ( 2 ) Latest Status Canceled By Custome…" at bounding box center [267, 118] width 375 height 177
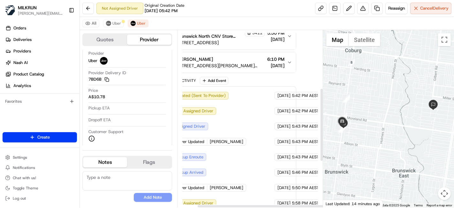
click at [250, 162] on div "Created (Sent To Provider) Uber 18/08/2025 5:42 PM AEST Not Assigned Driver Ube…" at bounding box center [229, 203] width 124 height 222
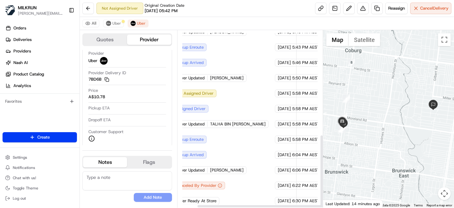
scroll to position [250, 21]
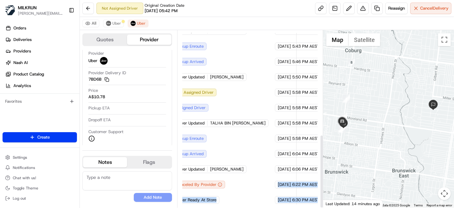
drag, startPoint x: 262, startPoint y: 171, endPoint x: 292, endPoint y: 168, distance: 30.8
click at [296, 169] on div "Created (Sent To Provider) Uber 18/08/2025 5:42 PM AEST Not Assigned Driver Ube…" at bounding box center [229, 92] width 135 height 233
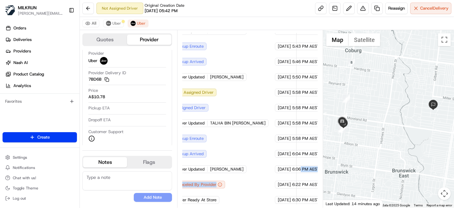
click at [245, 186] on div "Created (Sent To Provider) Uber 18/08/2025 5:42 PM AEST Not Assigned Driver Ube…" at bounding box center [229, 92] width 124 height 222
drag, startPoint x: 113, startPoint y: 23, endPoint x: 119, endPoint y: 24, distance: 6.1
click at [113, 23] on span "Uber" at bounding box center [116, 23] width 9 height 5
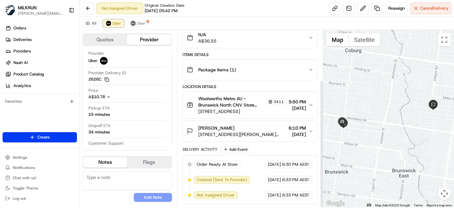
scroll to position [68, 0]
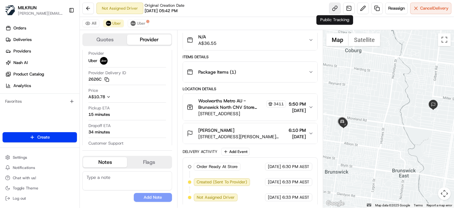
click at [332, 7] on link at bounding box center [335, 9] width 12 height 12
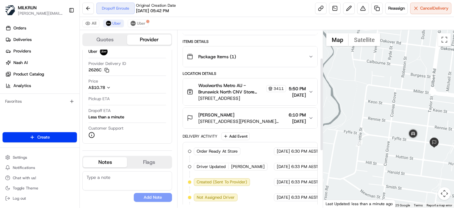
scroll to position [53, 0]
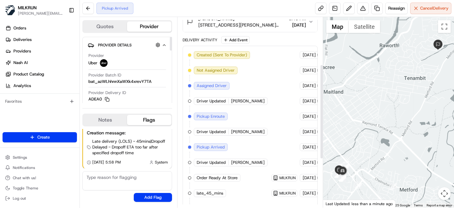
scroll to position [192, 0]
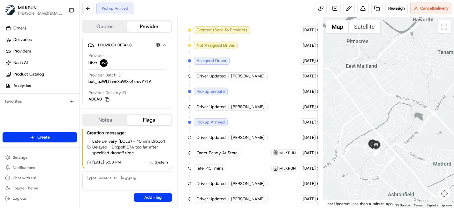
drag, startPoint x: 406, startPoint y: 137, endPoint x: 428, endPoint y: 118, distance: 28.3
click at [428, 118] on div at bounding box center [388, 112] width 131 height 190
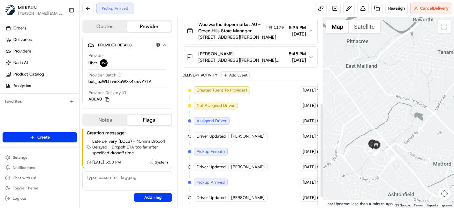
scroll to position [120, 0]
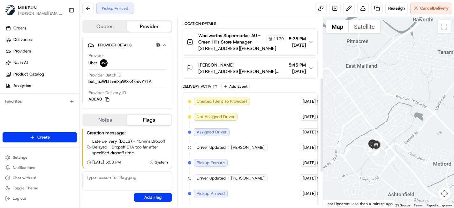
click at [395, 151] on div at bounding box center [388, 112] width 131 height 190
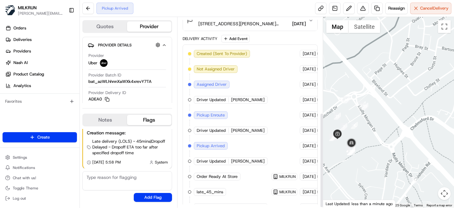
scroll to position [192, 0]
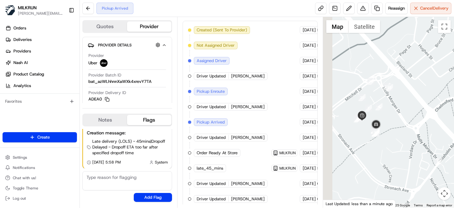
drag, startPoint x: 378, startPoint y: 100, endPoint x: 384, endPoint y: 95, distance: 8.6
click at [384, 95] on div at bounding box center [388, 112] width 131 height 190
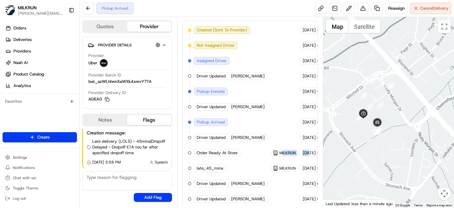
scroll to position [192, 45]
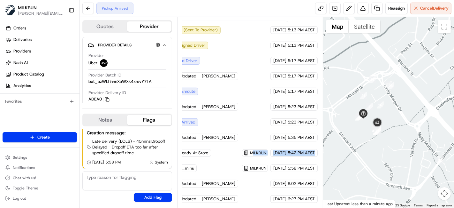
drag, startPoint x: 314, startPoint y: 151, endPoint x: 318, endPoint y: 150, distance: 4.0
click at [283, 150] on div "Created (Sent To Provider) Uber 18/08/2025 5:13 PM AEST Not Assigned Driver Ube…" at bounding box center [221, 114] width 124 height 176
click at [306, 152] on span "5:42 PM AEST" at bounding box center [301, 153] width 27 height 6
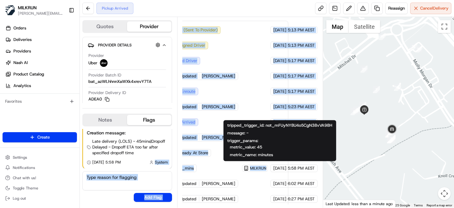
scroll to position [192, 0]
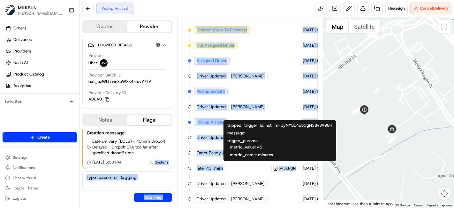
drag, startPoint x: 235, startPoint y: 165, endPoint x: 130, endPoint y: 161, distance: 104.2
click at [130, 161] on div "Quotes Provider Provider Details Hidden ( 1 ) Provider Uber Provider Batch ID b…" at bounding box center [202, 112] width 244 height 190
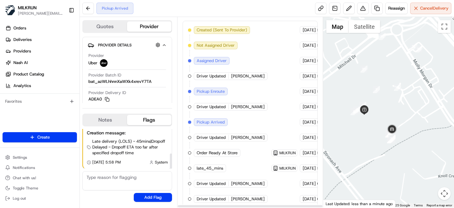
click at [276, 177] on div "Created (Sent To Provider) Uber 18/08/2025 5:13 PM AEST Not Assigned Driver Ube…" at bounding box center [250, 114] width 124 height 176
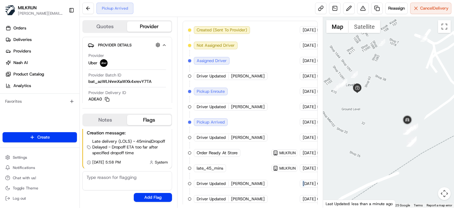
drag, startPoint x: 270, startPoint y: 180, endPoint x: 309, endPoint y: 185, distance: 39.3
click at [309, 185] on div "Created (Sent To Provider) Uber 18/08/2025 5:13 PM AEST Not Assigned Driver Ube…" at bounding box center [250, 114] width 124 height 176
click at [273, 176] on div "Created (Sent To Provider) Uber 18/08/2025 5:13 PM AEST Not Assigned Driver Ube…" at bounding box center [250, 114] width 124 height 176
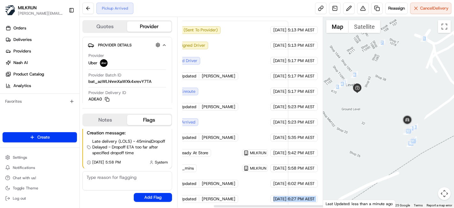
drag, startPoint x: 301, startPoint y: 196, endPoint x: 345, endPoint y: 191, distance: 44.0
click at [345, 191] on div "Quotes Provider Provider Details Hidden ( 1 ) Provider Uber Provider Batch ID b…" at bounding box center [267, 112] width 375 height 190
drag, startPoint x: 280, startPoint y: 184, endPoint x: 309, endPoint y: 179, distance: 29.0
click at [281, 184] on div "Summary 7695381 Created: 18/08/2025 5:13 PM Strategy: Dynamic - (DD + Uber) (ds…" at bounding box center [250, 112] width 135 height 184
click at [281, 175] on div "Summary 7695381 Created: 18/08/2025 5:13 PM Strategy: Dynamic - (DD + Uber) (ds…" at bounding box center [250, 112] width 135 height 184
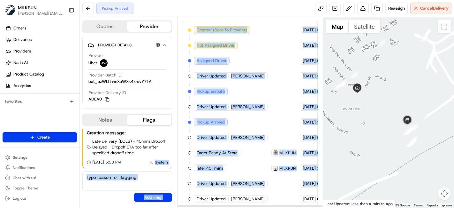
drag, startPoint x: 291, startPoint y: 181, endPoint x: 152, endPoint y: 167, distance: 139.4
click at [152, 167] on div "Quotes Provider Provider Details Hidden ( 1 ) Provider Uber Provider Batch ID b…" at bounding box center [202, 112] width 244 height 190
click at [259, 77] on div "Driver Updated Chad Dale R." at bounding box center [231, 76] width 75 height 8
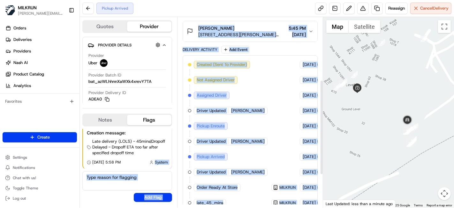
scroll to position [192, 0]
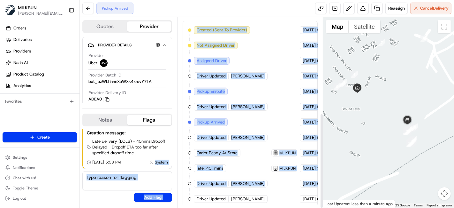
drag, startPoint x: 260, startPoint y: 117, endPoint x: 257, endPoint y: 119, distance: 3.6
click at [260, 118] on div "Created (Sent To Provider) Uber 18/08/2025 5:13 PM AEST Not Assigned Driver Ube…" at bounding box center [250, 114] width 124 height 176
click at [232, 94] on div "Created (Sent To Provider) Uber 18/08/2025 5:13 PM AEST Not Assigned Driver Ube…" at bounding box center [250, 114] width 124 height 176
click at [250, 109] on div "Created (Sent To Provider) Uber 18/08/2025 5:13 PM AEST Not Assigned Driver Ube…" at bounding box center [250, 114] width 124 height 176
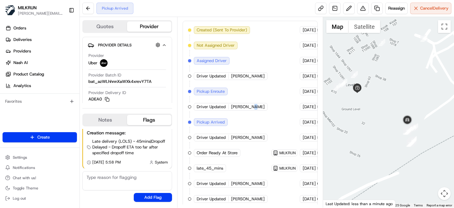
click at [250, 109] on div "Created (Sent To Provider) Uber 18/08/2025 5:13 PM AEST Not Assigned Driver Ube…" at bounding box center [250, 114] width 124 height 176
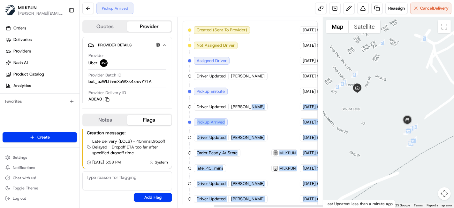
scroll to position [192, 45]
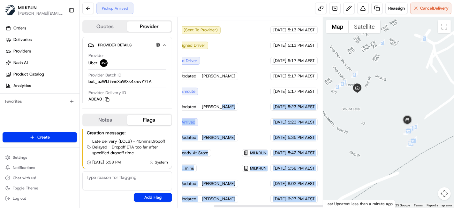
drag, startPoint x: 249, startPoint y: 107, endPoint x: 370, endPoint y: 121, distance: 121.6
click at [370, 121] on div "Quotes Provider Provider Details Hidden ( 1 ) Provider Uber Provider Batch ID b…" at bounding box center [267, 112] width 375 height 190
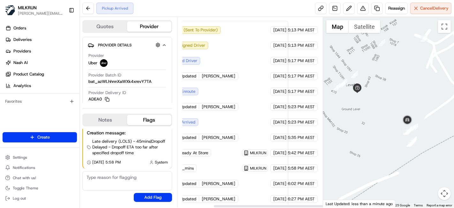
click at [272, 96] on div "Created (Sent To Provider) Uber 18/08/2025 5:13 PM AEST Not Assigned Driver Ube…" at bounding box center [220, 114] width 135 height 187
click at [298, 80] on div "Summary 7695381 Created: 18/08/2025 5:13 PM Strategy: Dynamic - (DD + Uber) (ds…" at bounding box center [250, 112] width 135 height 184
click at [298, 77] on div "18/08/2025 5:17 PM AEST" at bounding box center [294, 76] width 47 height 8
drag, startPoint x: 268, startPoint y: 149, endPoint x: 218, endPoint y: 151, distance: 49.9
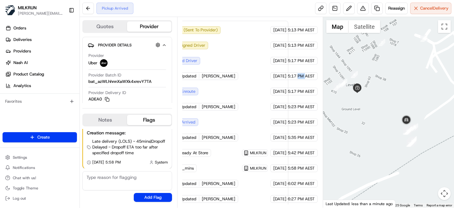
click at [218, 151] on div "Created (Sent To Provider) Uber 18/08/2025 5:13 PM AEST Not Assigned Driver Ube…" at bounding box center [221, 114] width 124 height 176
click at [281, 172] on div "Summary 7695381 Created: 18/08/2025 5:13 PM Strategy: Dynamic - (DD + Uber) (ds…" at bounding box center [250, 112] width 135 height 184
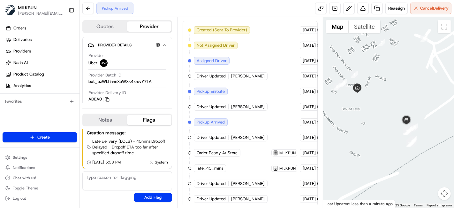
drag, startPoint x: 281, startPoint y: 194, endPoint x: 224, endPoint y: 193, distance: 56.9
click at [192, 200] on div "Created (Sent To Provider) Uber 18/08/2025 5:13 PM AEST Not Assigned Driver Ube…" at bounding box center [250, 114] width 135 height 187
click at [235, 196] on span "LAKHVEER C." at bounding box center [248, 199] width 34 height 6
click at [232, 181] on span "Sukhjinder Singh W." at bounding box center [248, 184] width 34 height 6
drag, startPoint x: 275, startPoint y: 190, endPoint x: 136, endPoint y: 174, distance: 139.9
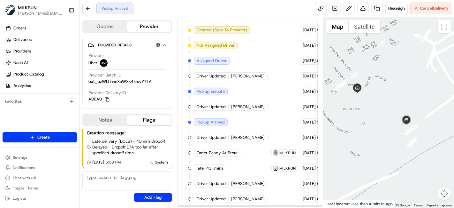
click at [136, 174] on div "Quotes Provider Provider Details Hidden ( 1 ) Provider Uber Provider Batch ID b…" at bounding box center [202, 112] width 244 height 190
click at [253, 113] on div "Created (Sent To Provider) Uber 18/08/2025 5:13 PM AEST Not Assigned Driver Ube…" at bounding box center [250, 114] width 124 height 176
click at [248, 181] on span "Sukhjinder Singh W." at bounding box center [248, 184] width 34 height 6
drag, startPoint x: 285, startPoint y: 181, endPoint x: 289, endPoint y: 182, distance: 3.9
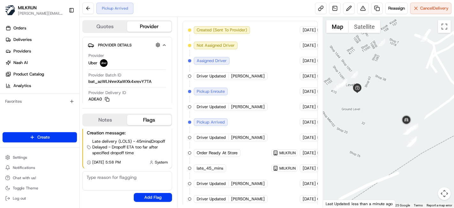
click at [285, 181] on div "Created (Sent To Provider) Uber 18/08/2025 5:13 PM AEST Not Assigned Driver Ube…" at bounding box center [250, 114] width 124 height 176
click at [302, 132] on div "Created (Sent To Provider) Uber 18/08/2025 5:13 PM AEST Not Assigned Driver Ube…" at bounding box center [250, 114] width 124 height 176
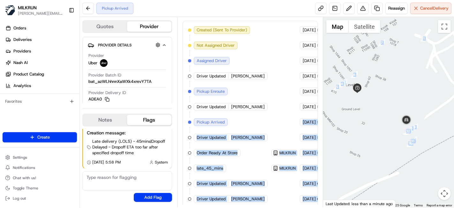
scroll to position [192, 45]
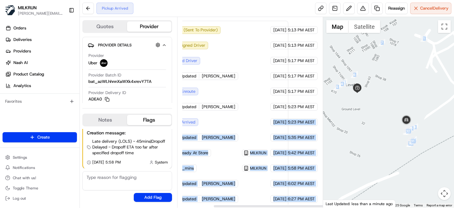
drag, startPoint x: 282, startPoint y: 114, endPoint x: 306, endPoint y: 137, distance: 33.2
click at [373, 141] on div "Quotes Provider Provider Details Hidden ( 1 ) Provider Uber Provider Batch ID b…" at bounding box center [267, 112] width 375 height 190
click at [305, 137] on div "18/08/2025 5:35 PM AEST" at bounding box center [294, 138] width 47 height 8
click at [275, 185] on div "Summary 7695381 Created: 18/08/2025 5:13 PM Strategy: Dynamic - (DD + Uber) (ds…" at bounding box center [250, 112] width 135 height 184
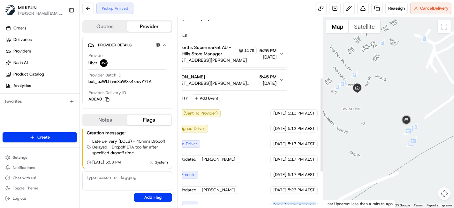
scroll to position [120, 45]
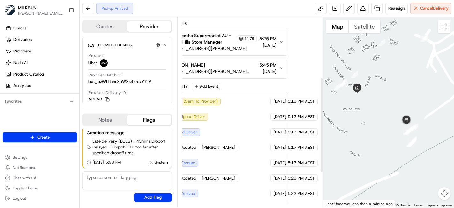
click at [284, 116] on span "[DATE]" at bounding box center [280, 117] width 13 height 6
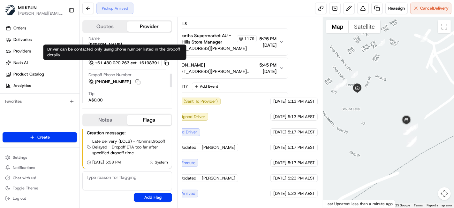
scroll to position [177, 0]
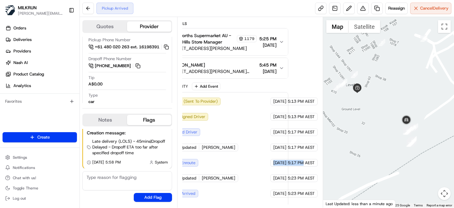
drag, startPoint x: 303, startPoint y: 158, endPoint x: 259, endPoint y: 164, distance: 44.3
click at [253, 165] on div "Created (Sent To Provider) Uber 18/08/2025 5:13 PM AEST Not Assigned Driver Ube…" at bounding box center [221, 185] width 124 height 176
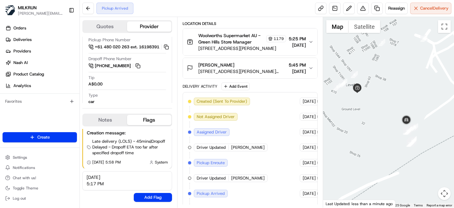
type textarea "18/08/2025 5:17 PM"
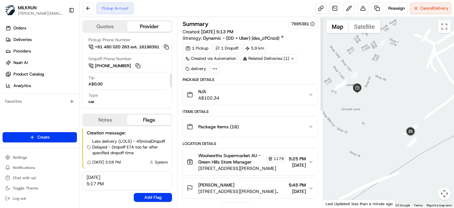
scroll to position [0, 0]
click at [82, 12] on button at bounding box center [88, 9] width 12 height 12
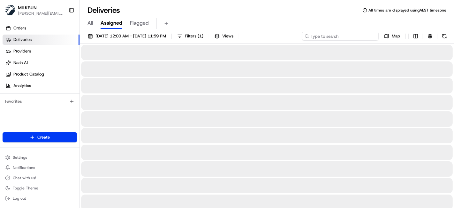
click at [368, 39] on input at bounding box center [340, 36] width 77 height 9
paste input "kylie paull"
type input "kylie paull"
click at [298, 21] on div "All Assigned Flagged" at bounding box center [267, 23] width 375 height 11
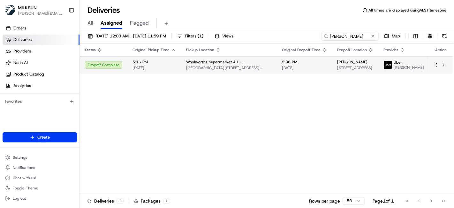
click at [437, 69] on div at bounding box center [441, 65] width 13 height 8
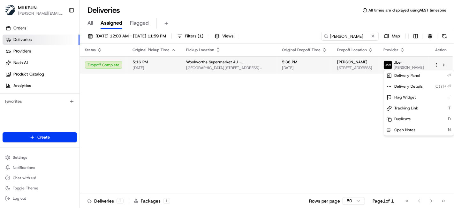
click at [435, 66] on html "MILKRUN toman@woolworths.com.au Toggle Sidebar Orders Deliveries Providers Nash…" at bounding box center [227, 104] width 454 height 208
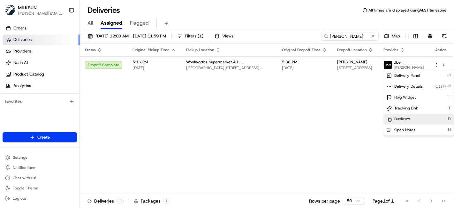
click at [400, 117] on span "Duplicate" at bounding box center [403, 119] width 17 height 5
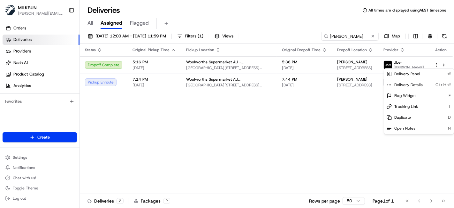
click at [166, 134] on html "MILKRUN toman@woolworths.com.au Toggle Sidebar Orders Deliveries Providers Nash…" at bounding box center [227, 104] width 454 height 208
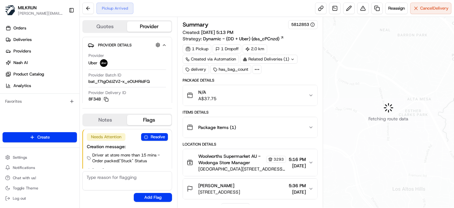
scroll to position [64, 0]
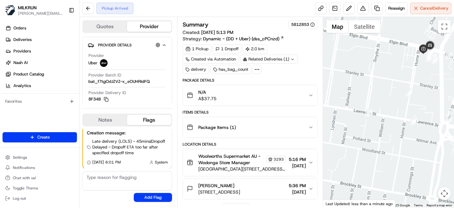
drag, startPoint x: 444, startPoint y: 83, endPoint x: 421, endPoint y: 104, distance: 30.5
click at [425, 79] on div at bounding box center [388, 112] width 131 height 190
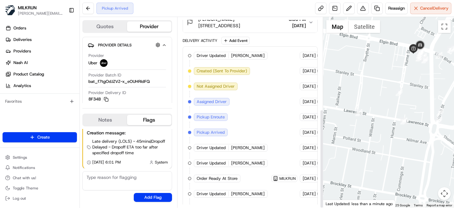
scroll to position [176, 0]
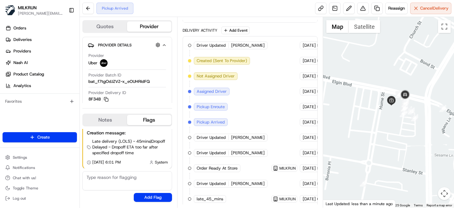
drag, startPoint x: 435, startPoint y: 58, endPoint x: 387, endPoint y: 124, distance: 81.7
click at [387, 124] on div at bounding box center [388, 112] width 131 height 190
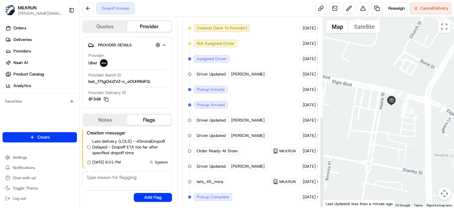
scroll to position [207, 0]
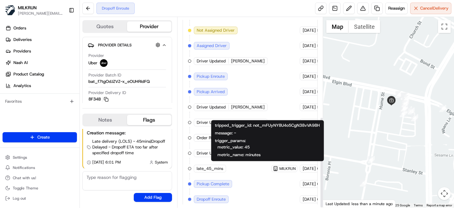
drag, startPoint x: 256, startPoint y: 165, endPoint x: 276, endPoint y: 164, distance: 20.2
click at [298, 165] on div "Created (Sent To Provider) Uber 18/08/2025 5:13 PM AEST Not Assigned Driver Ube…" at bounding box center [250, 107] width 124 height 192
click at [283, 90] on div "Created (Sent To Provider) Uber 18/08/2025 5:13 PM AEST Not Assigned Driver Ube…" at bounding box center [250, 107] width 124 height 192
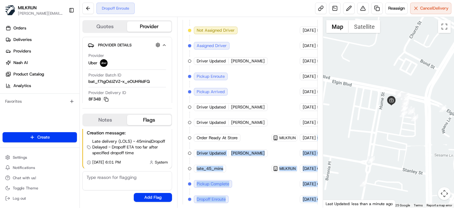
scroll to position [207, 25]
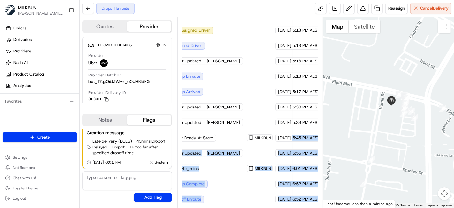
drag, startPoint x: 307, startPoint y: 134, endPoint x: 322, endPoint y: 135, distance: 14.4
click at [322, 135] on div "Summary 5812853 Created: 18/08/2025 5:13 PM Strategy: Dynamic - (DD + Uber) (ds…" at bounding box center [250, 112] width 146 height 190
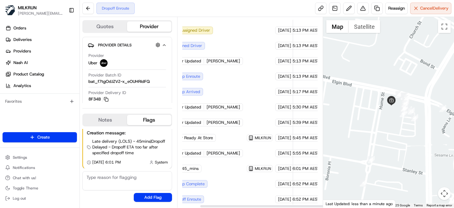
click at [297, 143] on div "Summary 5812853 Created: 18/08/2025 5:13 PM Strategy: Dynamic - (DD + Uber) (ds…" at bounding box center [250, 112] width 135 height 184
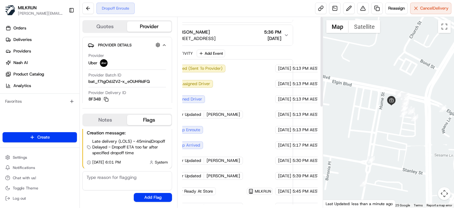
scroll to position [177, 25]
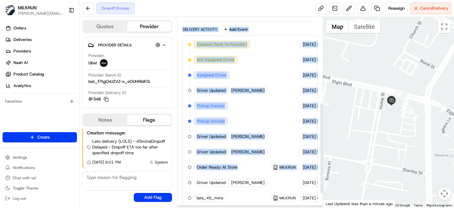
drag, startPoint x: 179, startPoint y: 140, endPoint x: 185, endPoint y: 137, distance: 7.1
click at [182, 140] on div "Summary 5812853 Created: 18/08/2025 5:13 PM Strategy: Dynamic - (DD + Uber) (ds…" at bounding box center [250, 112] width 146 height 190
click at [279, 84] on div "Created (Sent To Provider) Uber 18/08/2025 5:13 PM AEST Not Assigned Driver Ube…" at bounding box center [250, 137] width 124 height 192
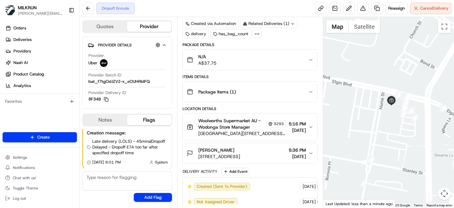
scroll to position [71, 0]
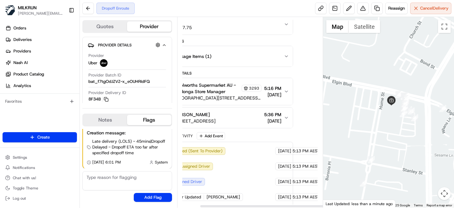
drag, startPoint x: 303, startPoint y: 148, endPoint x: 311, endPoint y: 150, distance: 7.8
click at [337, 151] on div "Quotes Provider Provider Details Hidden ( 2 ) Provider Uber Provider Batch ID b…" at bounding box center [267, 112] width 375 height 190
click at [278, 164] on span "[DATE]" at bounding box center [284, 166] width 13 height 6
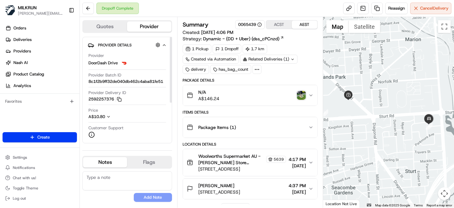
click at [299, 94] on img "button" at bounding box center [301, 95] width 9 height 9
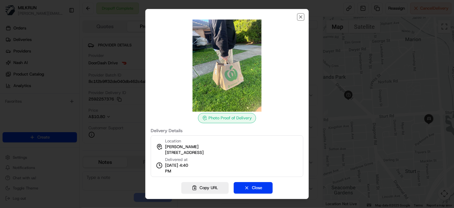
drag, startPoint x: 302, startPoint y: 17, endPoint x: 309, endPoint y: 19, distance: 6.8
click at [302, 17] on icon "button" at bounding box center [300, 16] width 5 height 5
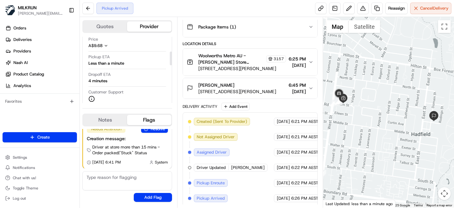
scroll to position [177, 0]
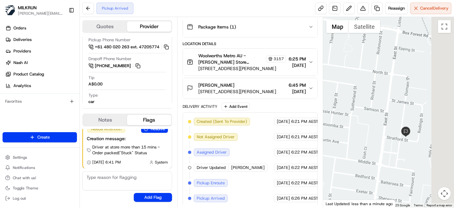
drag, startPoint x: 427, startPoint y: 111, endPoint x: 305, endPoint y: 120, distance: 121.8
click at [305, 120] on div "Quotes Provider Provider Details Hidden ( 1 ) Provider Uber Provider Batch ID b…" at bounding box center [267, 112] width 375 height 190
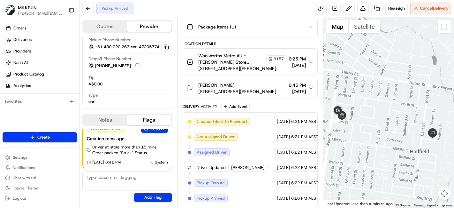
drag, startPoint x: 410, startPoint y: 139, endPoint x: 430, endPoint y: 139, distance: 20.1
click at [430, 139] on div at bounding box center [388, 112] width 131 height 190
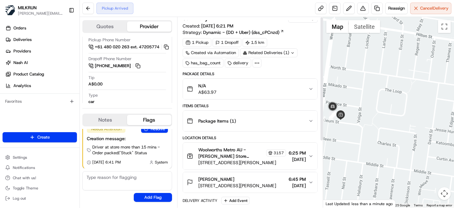
scroll to position [0, 0]
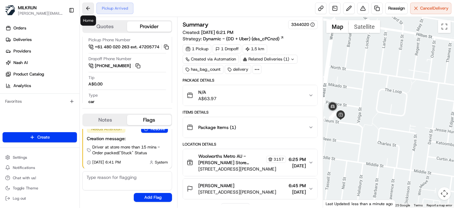
click at [92, 7] on button at bounding box center [88, 9] width 12 height 12
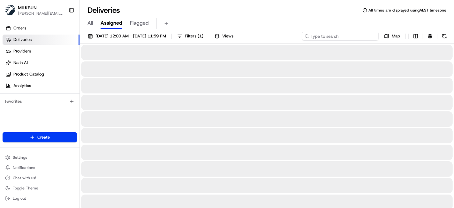
click at [360, 35] on input at bounding box center [340, 36] width 77 height 9
paste input "chris paull"
type input "chris paull"
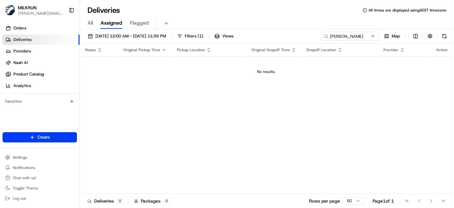
drag, startPoint x: 163, startPoint y: 103, endPoint x: 138, endPoint y: 82, distance: 32.3
click at [162, 101] on div "Status Original Pickup Time Pickup Location Original Dropoff Time Dropoff Locat…" at bounding box center [266, 118] width 373 height 150
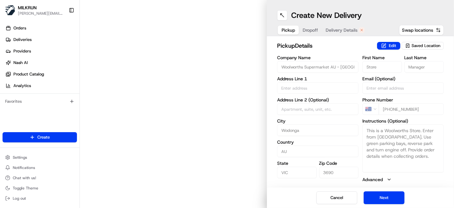
type input "Cnr Elgin Bvd & [PERSON_NAME] St"
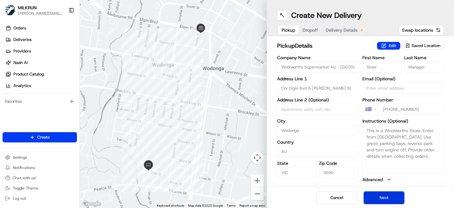
click at [401, 195] on button "Next" at bounding box center [384, 197] width 41 height 13
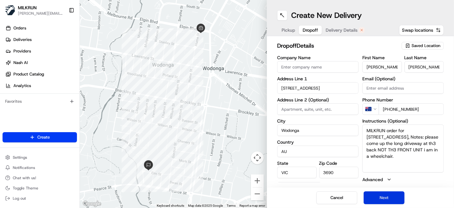
click at [400, 197] on button "Next" at bounding box center [384, 197] width 41 height 13
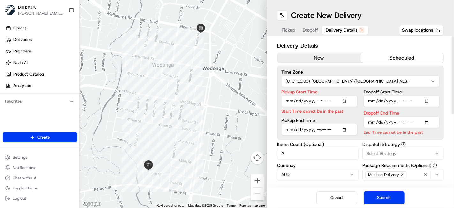
click at [334, 58] on button "now" at bounding box center [319, 58] width 83 height 10
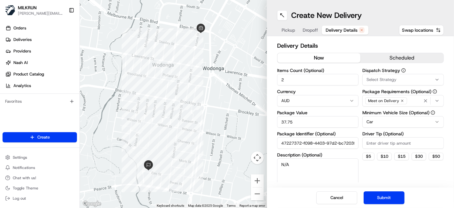
click at [379, 193] on button "Submit" at bounding box center [384, 197] width 41 height 13
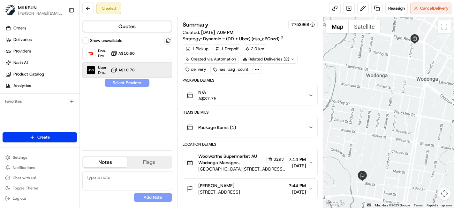
click at [154, 69] on div at bounding box center [153, 70] width 8 height 8
click at [365, 7] on button at bounding box center [364, 9] width 12 height 12
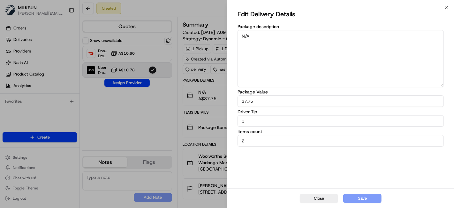
drag, startPoint x: 284, startPoint y: 139, endPoint x: 244, endPoint y: 134, distance: 40.2
click at [244, 134] on div "Items count 2" at bounding box center [341, 137] width 206 height 17
drag, startPoint x: 262, startPoint y: 119, endPoint x: 166, endPoint y: 73, distance: 106.2
click at [127, 65] on body "MILKRUN toman@woolworths.com.au Toggle Sidebar Orders Deliveries Providers Nash…" at bounding box center [227, 104] width 454 height 208
type input "5"
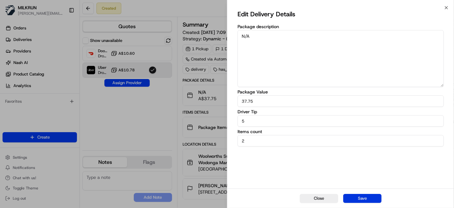
click at [366, 195] on button "Save" at bounding box center [363, 198] width 38 height 9
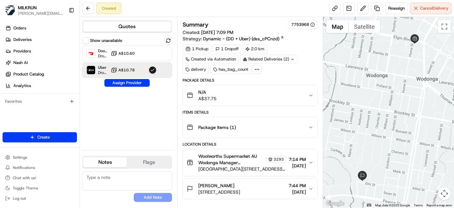
click at [127, 104] on div "Show unavailable DoorDash Drive Dropoff ETA 34 minutes A$10.60 Uber Dropoff ETA…" at bounding box center [127, 91] width 90 height 108
click at [133, 81] on button "Assign Provider" at bounding box center [126, 83] width 45 height 8
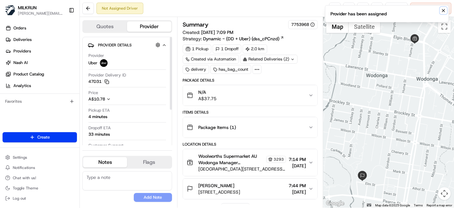
click at [445, 9] on icon "Notifications (F8)" at bounding box center [443, 10] width 5 height 5
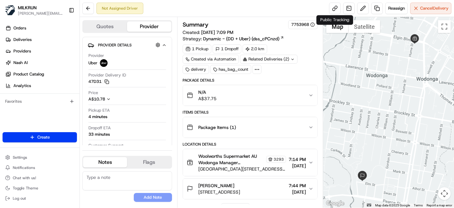
click at [336, 14] on div "Not Assigned Driver Reassign Cancel Delivery" at bounding box center [267, 8] width 375 height 17
click at [329, 7] on link at bounding box center [335, 9] width 12 height 12
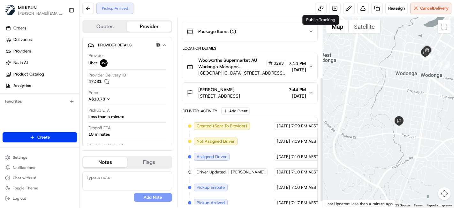
scroll to position [100, 0]
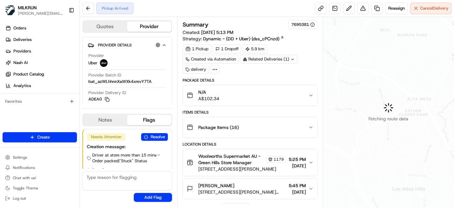
scroll to position [64, 0]
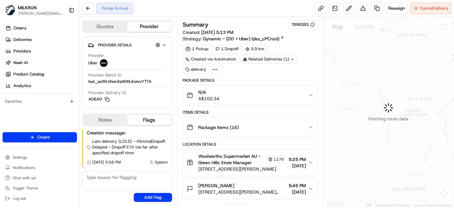
drag, startPoint x: 388, startPoint y: 50, endPoint x: 383, endPoint y: 50, distance: 5.8
click at [388, 50] on div at bounding box center [388, 112] width 131 height 190
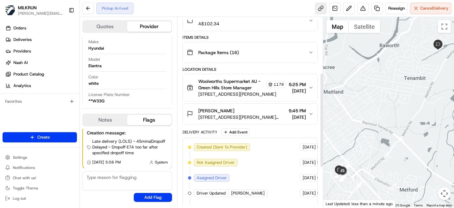
scroll to position [14, 0]
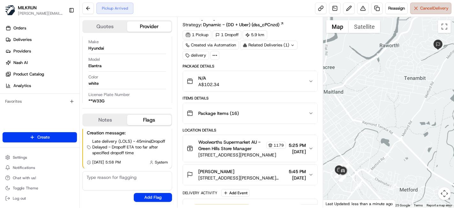
click at [440, 4] on button "Cancel Delivery" at bounding box center [431, 9] width 41 height 12
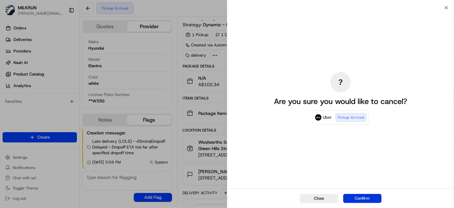
click at [363, 198] on button "Confirm" at bounding box center [363, 198] width 38 height 9
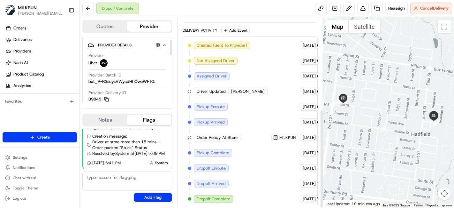
scroll to position [35, 0]
